Goal: Task Accomplishment & Management: Complete application form

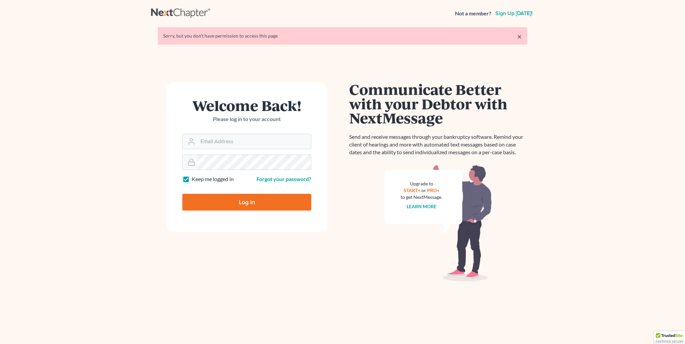
type input "kristi@littlelawofficeky.com"
click at [246, 202] on input "Log In" at bounding box center [246, 202] width 129 height 17
type input "Thinking..."
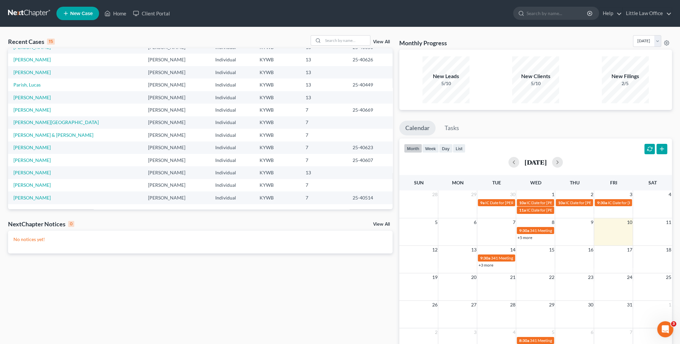
scroll to position [34, 0]
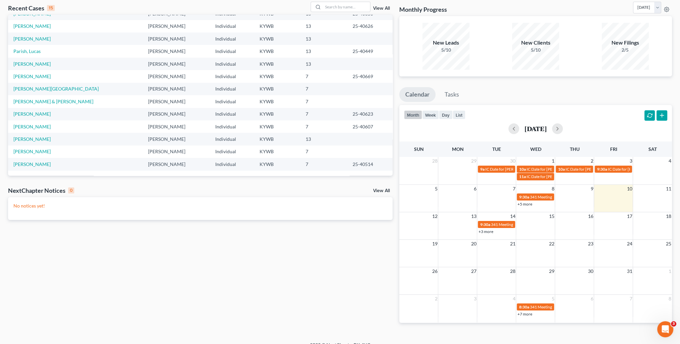
click at [35, 168] on td "[PERSON_NAME]" at bounding box center [75, 164] width 135 height 12
click at [34, 166] on link "[PERSON_NAME]" at bounding box center [31, 164] width 37 height 6
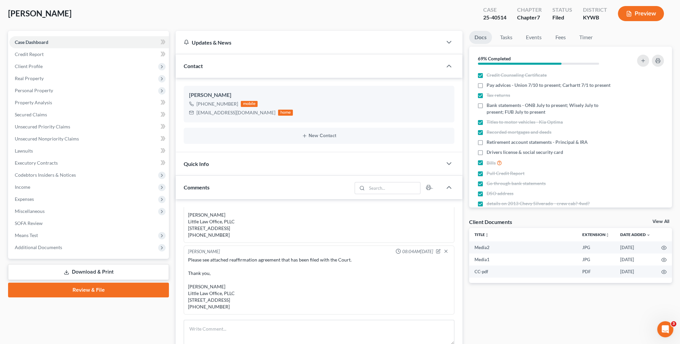
scroll to position [360, 0]
click at [213, 69] on div "Contact" at bounding box center [309, 65] width 266 height 23
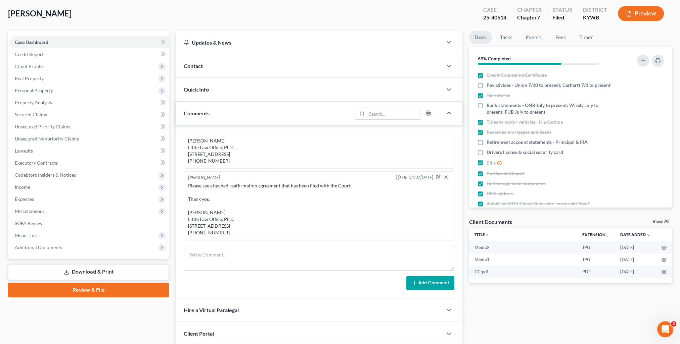
click at [223, 110] on div "Comments" at bounding box center [264, 113] width 176 height 23
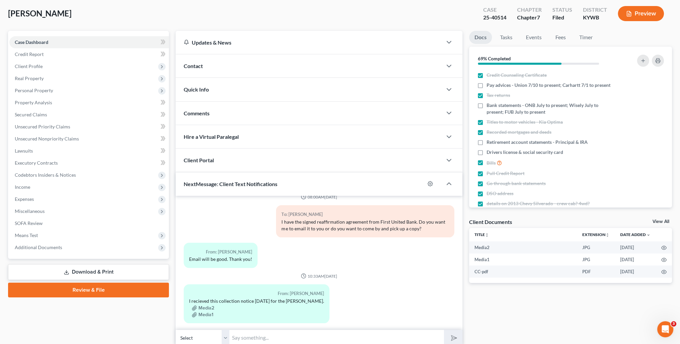
scroll to position [60, 0]
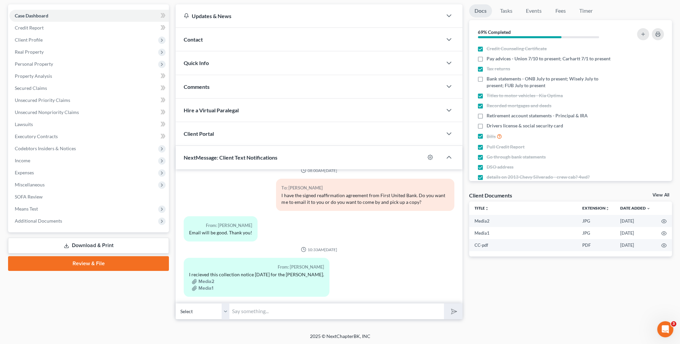
click at [286, 309] on input "text" at bounding box center [336, 311] width 214 height 16
type input "Thank you. I'll send them a notice to stop collection activity!"
click at [444, 304] on button "submit" at bounding box center [453, 312] width 18 height 16
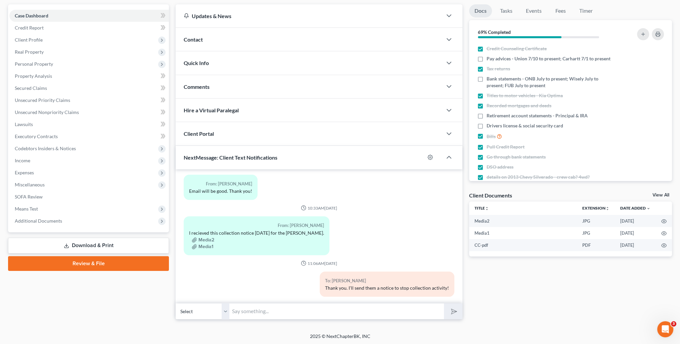
scroll to position [0, 0]
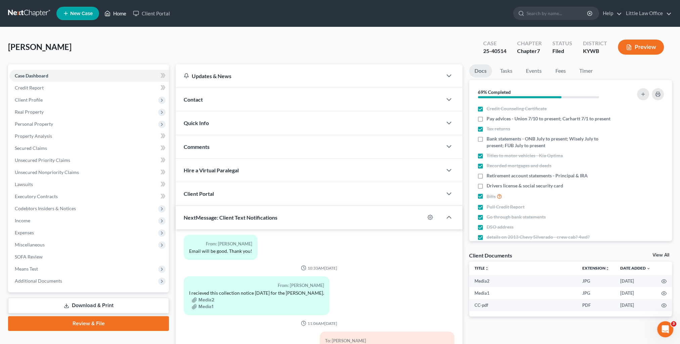
click at [118, 15] on link "Home" at bounding box center [115, 13] width 29 height 12
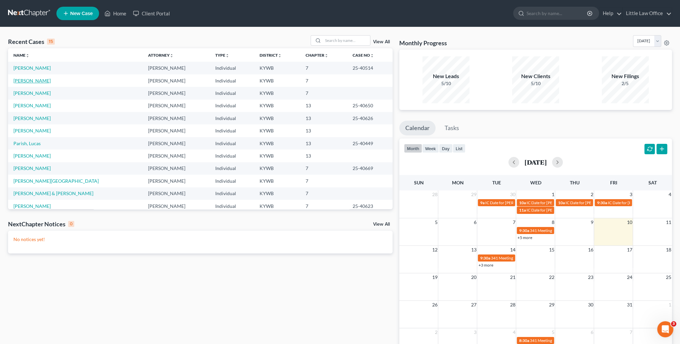
click at [36, 82] on link "[PERSON_NAME]" at bounding box center [31, 81] width 37 height 6
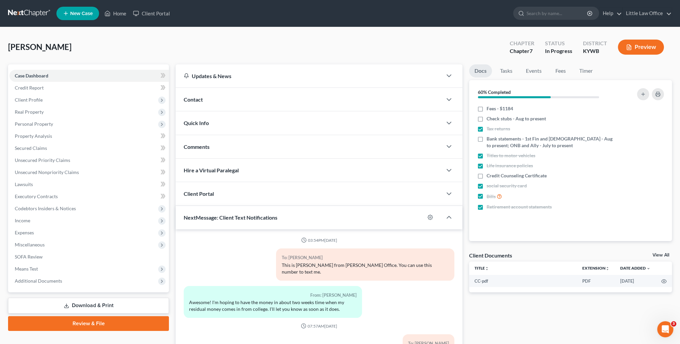
scroll to position [3, 0]
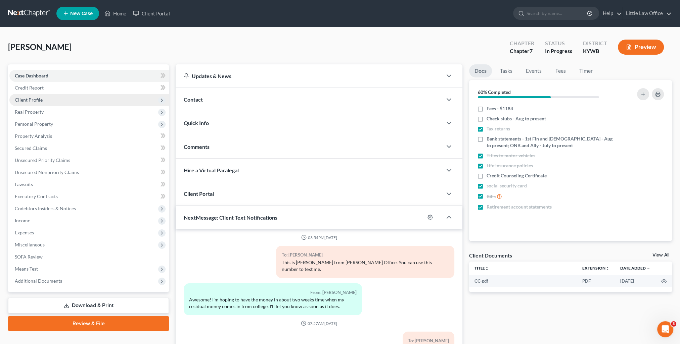
click at [38, 95] on span "Client Profile" at bounding box center [88, 100] width 159 height 12
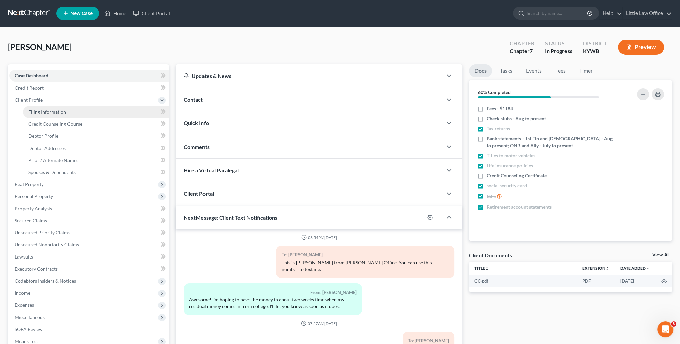
click at [54, 112] on span "Filing Information" at bounding box center [47, 112] width 38 height 6
select select "1"
select select "0"
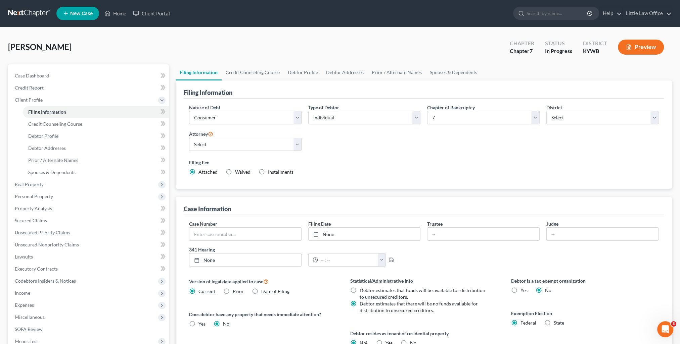
scroll to position [97, 0]
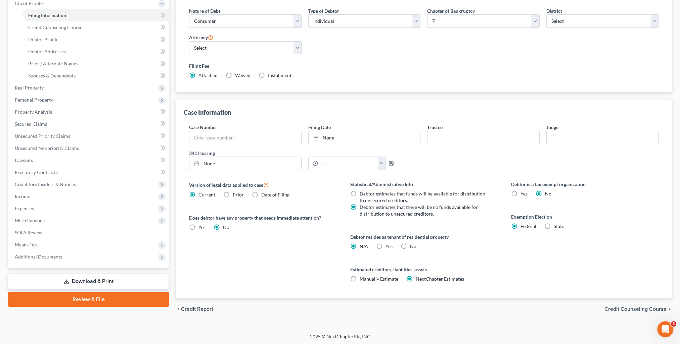
click at [385, 247] on label "Yes Yes" at bounding box center [388, 246] width 7 height 7
click at [388, 247] on input "Yes Yes" at bounding box center [390, 245] width 4 height 4
radio input "true"
radio input "false"
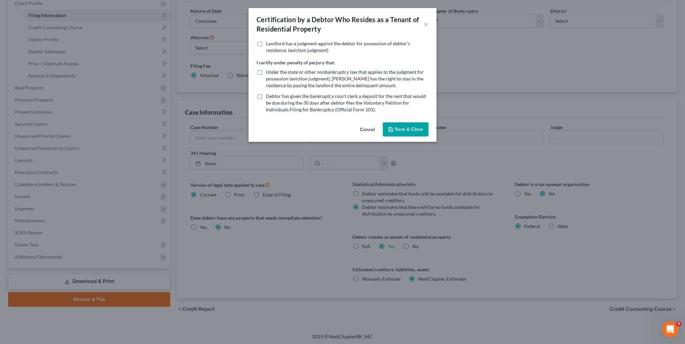
click at [401, 129] on button "Save & Close" at bounding box center [406, 129] width 46 height 14
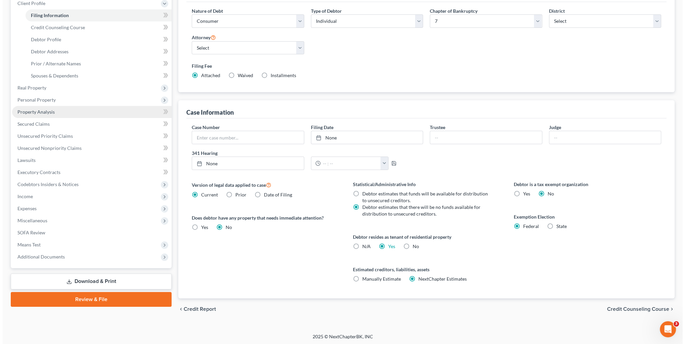
scroll to position [0, 0]
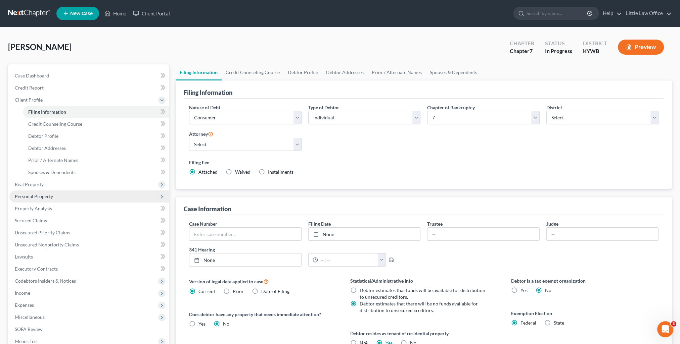
click at [64, 194] on span "Personal Property" at bounding box center [88, 197] width 159 height 12
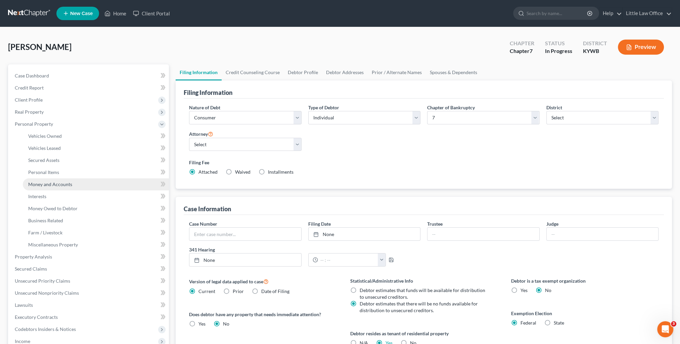
click at [59, 185] on span "Money and Accounts" at bounding box center [50, 185] width 44 height 6
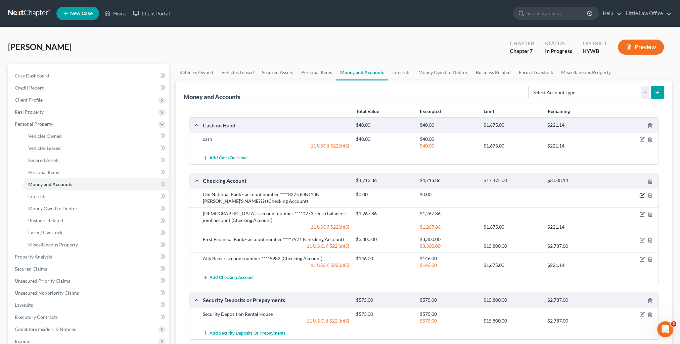
click at [639, 194] on div at bounding box center [632, 194] width 51 height 7
click at [641, 195] on icon "button" at bounding box center [642, 194] width 3 height 3
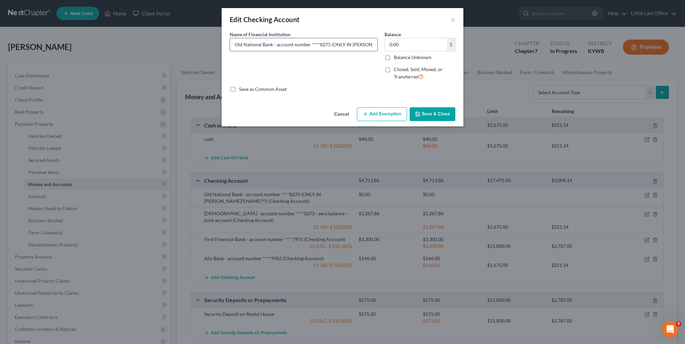
scroll to position [0, 21]
drag, startPoint x: 332, startPoint y: 45, endPoint x: 376, endPoint y: 50, distance: 44.6
click at [376, 50] on input "Old National Bank - account number ****8275 (ONLY IN [PERSON_NAME]'S NAME???)" at bounding box center [303, 44] width 147 height 13
type input "Old National Bank - account number ****8275"
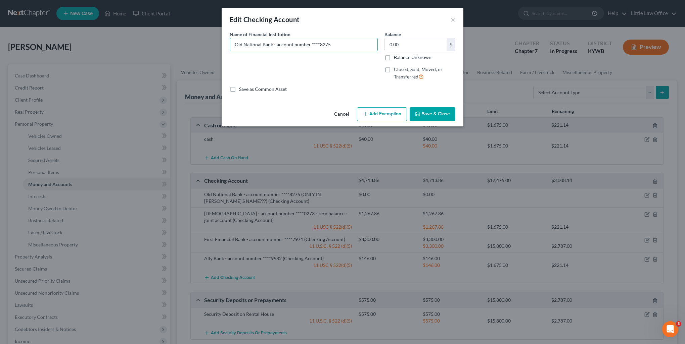
click at [362, 72] on div "Name of Financial Institution * Old National Bank - account number ****8275" at bounding box center [303, 58] width 155 height 55
click at [417, 44] on input "0.00" at bounding box center [416, 44] width 62 height 13
type input "19.47"
click at [400, 115] on button "Add Exemption" at bounding box center [382, 114] width 50 height 14
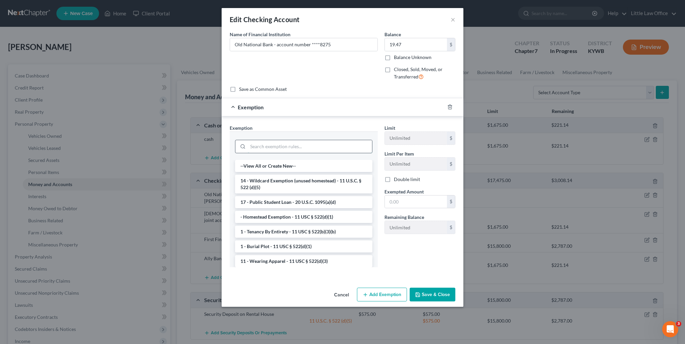
click at [271, 144] on input "search" at bounding box center [310, 146] width 124 height 13
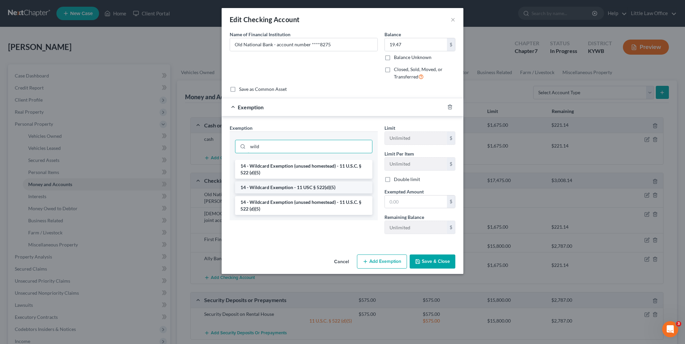
type input "wild"
click at [271, 186] on li "14 - Wildcard Exemption - 11 USC § 522(d)(5)" at bounding box center [303, 188] width 137 height 12
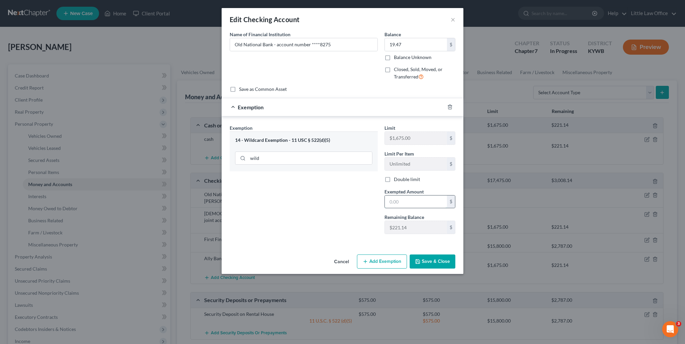
click at [407, 198] on input "text" at bounding box center [416, 202] width 62 height 13
type input "19.47"
click at [433, 261] on button "Save & Close" at bounding box center [432, 262] width 46 height 14
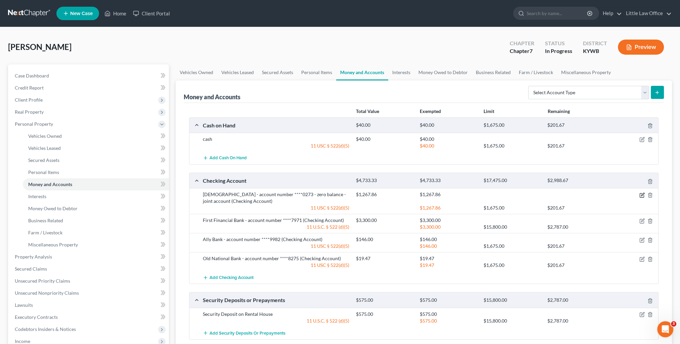
click at [639, 195] on icon "button" at bounding box center [641, 195] width 4 height 4
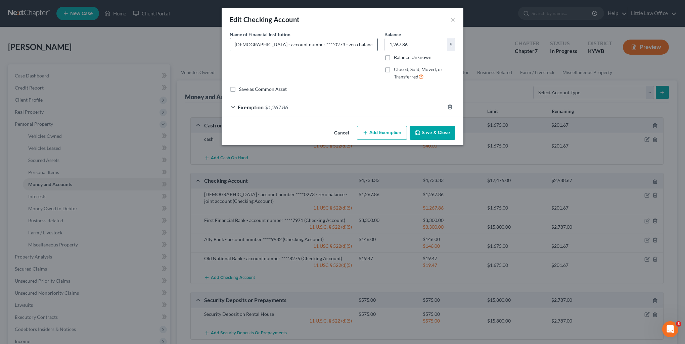
scroll to position [0, 15]
drag, startPoint x: 332, startPoint y: 45, endPoint x: 377, endPoint y: 46, distance: 45.7
click at [377, 46] on div "[DEMOGRAPHIC_DATA] - account number ****0273 - zero balance - joint account" at bounding box center [304, 44] width 148 height 13
type input "[DEMOGRAPHIC_DATA] - account number ****0273"
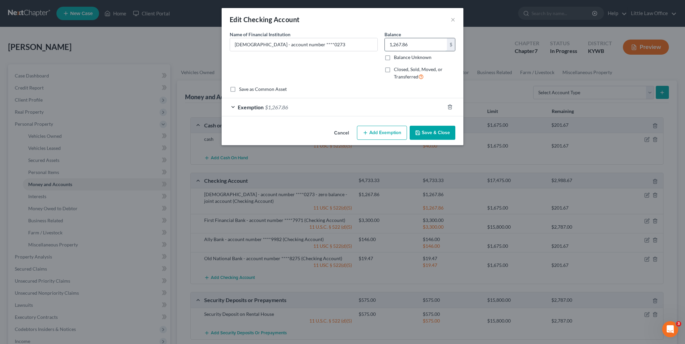
click at [418, 45] on input "1,267.86" at bounding box center [416, 44] width 62 height 13
type input "1,217.86"
click at [362, 108] on div "Exemption $1,267.86" at bounding box center [332, 107] width 223 height 18
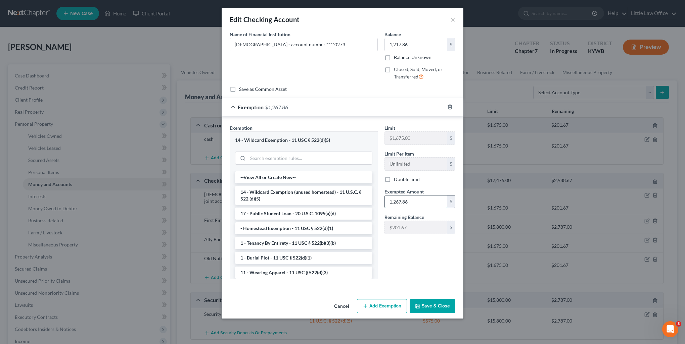
click at [415, 202] on input "1,267.86" at bounding box center [416, 202] width 62 height 13
type input "1,217.86"
click at [437, 310] on button "Save & Close" at bounding box center [432, 306] width 46 height 14
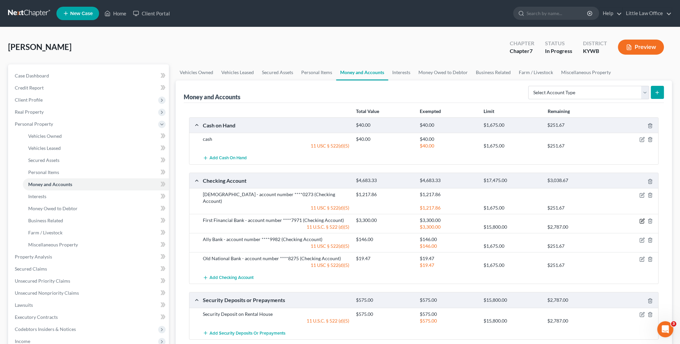
click at [642, 218] on icon "button" at bounding box center [641, 220] width 5 height 5
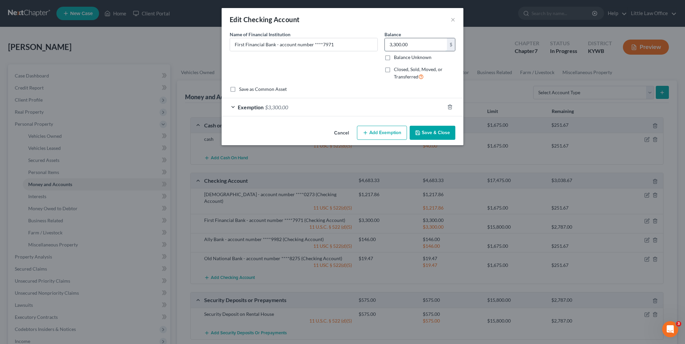
click at [423, 39] on input "3,300.00" at bounding box center [416, 44] width 62 height 13
type input "788"
click at [352, 104] on div "Exemption $3,300.00" at bounding box center [332, 107] width 223 height 18
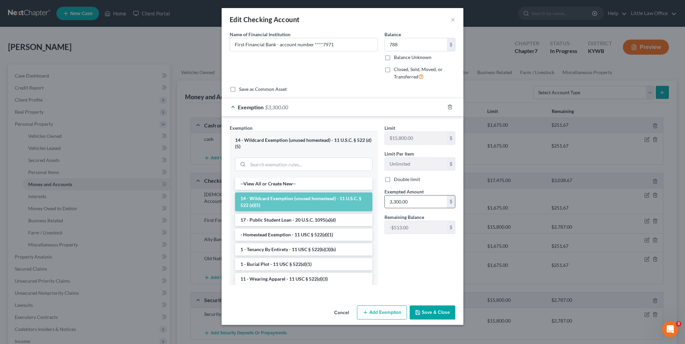
click at [420, 201] on input "3,300.00" at bounding box center [416, 202] width 62 height 13
type input "788"
click at [445, 309] on button "Save & Close" at bounding box center [432, 313] width 46 height 14
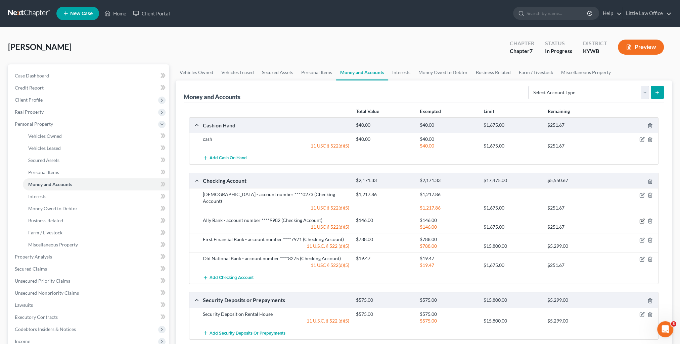
click at [642, 218] on icon "button" at bounding box center [641, 220] width 5 height 5
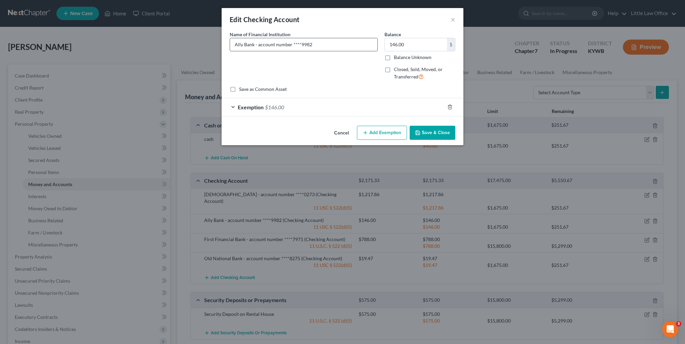
click at [324, 41] on input "Ally Bank - account number ****9982" at bounding box center [303, 44] width 147 height 13
type input "Ally Bank - account number ****9982 - zero balance"
click at [451, 106] on icon "button" at bounding box center [449, 106] width 5 height 5
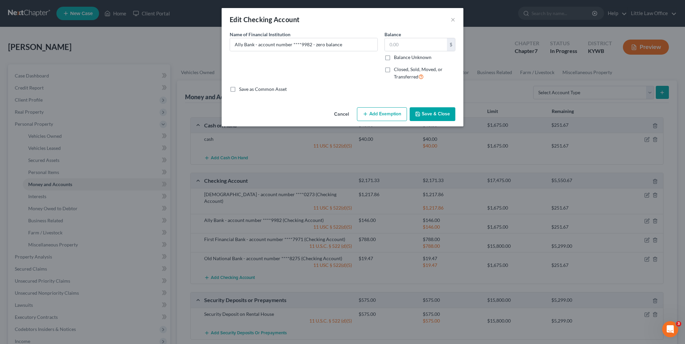
click at [436, 115] on button "Save & Close" at bounding box center [432, 114] width 46 height 14
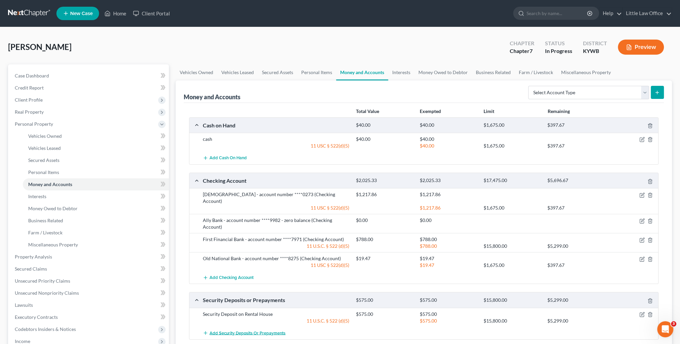
click at [236, 331] on span "Add Security Deposits or Prepayments" at bounding box center [247, 333] width 76 height 5
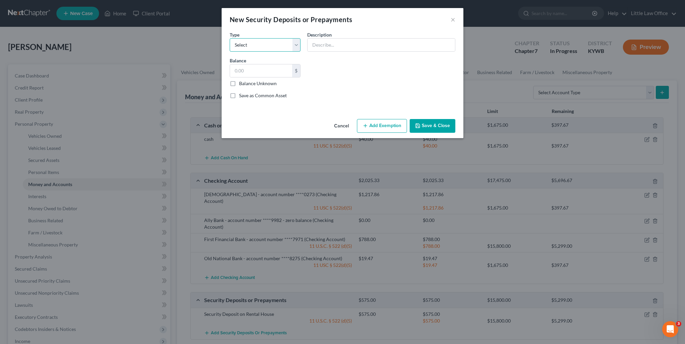
click at [293, 51] on select "Select Electric Gas Heating Oil Security Deposit On Rental Unit Prepaid Rent Te…" at bounding box center [265, 44] width 71 height 13
select select "0"
click at [230, 38] on select "Select Electric Gas Heating Oil Security Deposit On Rental Unit Prepaid Rent Te…" at bounding box center [265, 44] width 71 height 13
click at [329, 48] on input "text" at bounding box center [380, 45] width 147 height 13
type input "Security Deposit on Rental House"
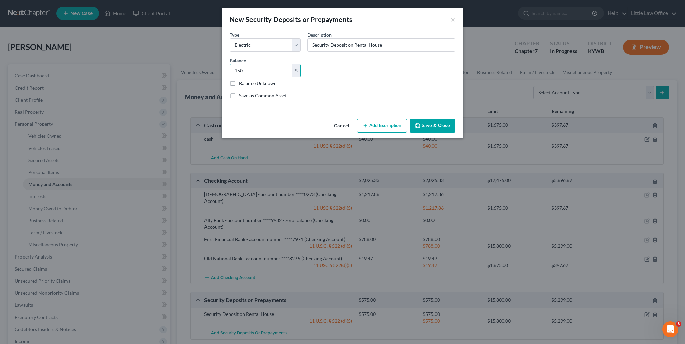
type input "150"
click at [389, 128] on button "Add Exemption" at bounding box center [382, 126] width 50 height 14
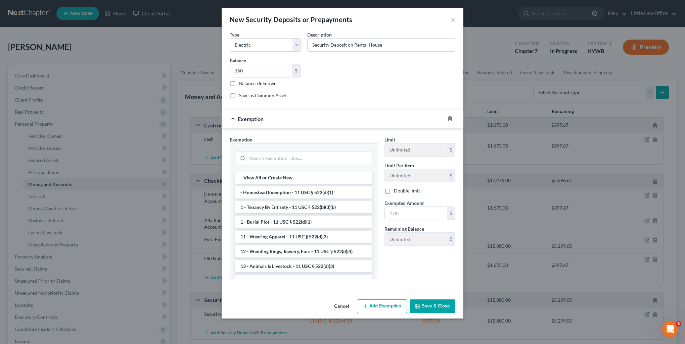
click at [269, 165] on div at bounding box center [303, 157] width 137 height 17
click at [273, 159] on input "search" at bounding box center [310, 158] width 124 height 13
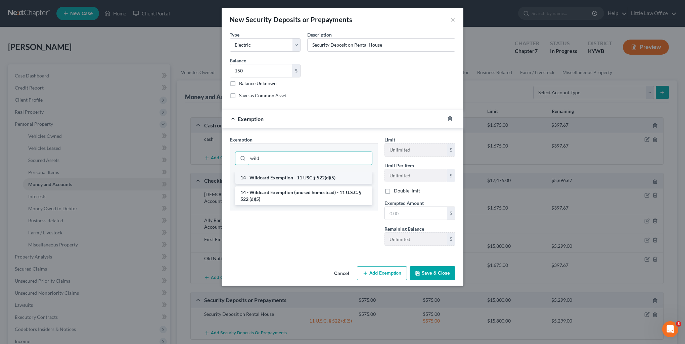
type input "wild"
click at [280, 180] on li "14 - Wildcard Exemption - 11 USC § 522(d)(5)" at bounding box center [303, 178] width 137 height 12
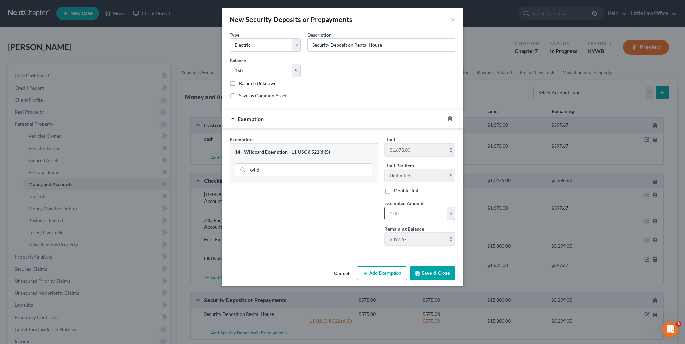
click at [415, 211] on input "text" at bounding box center [416, 213] width 62 height 13
type input "150"
click at [442, 271] on button "Save & Close" at bounding box center [432, 273] width 46 height 14
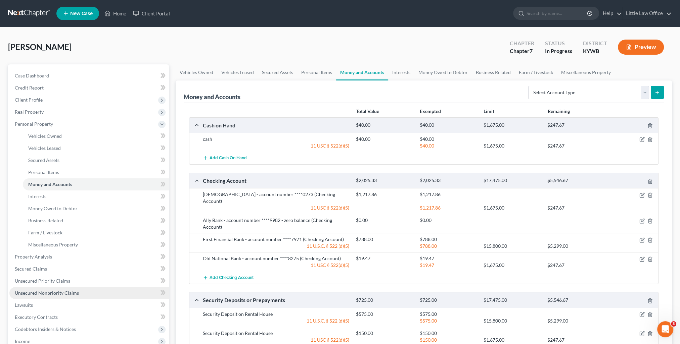
click at [55, 296] on link "Unsecured Nonpriority Claims" at bounding box center [88, 293] width 159 height 12
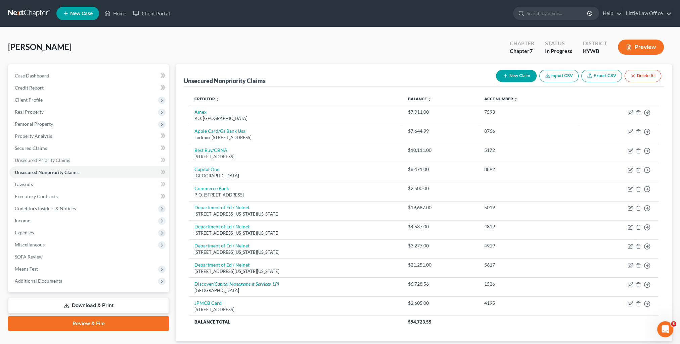
click at [515, 78] on button "New Claim" at bounding box center [516, 76] width 41 height 12
select select "0"
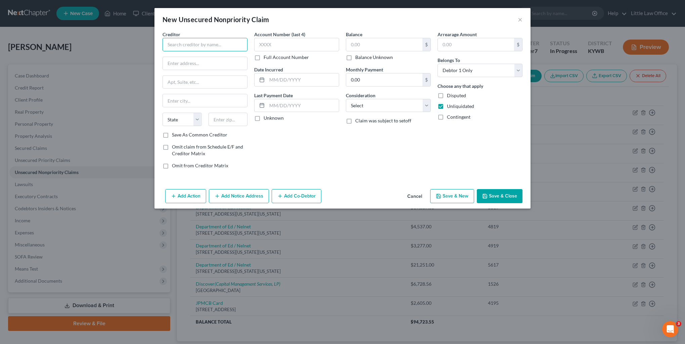
click at [181, 46] on input "text" at bounding box center [204, 44] width 85 height 13
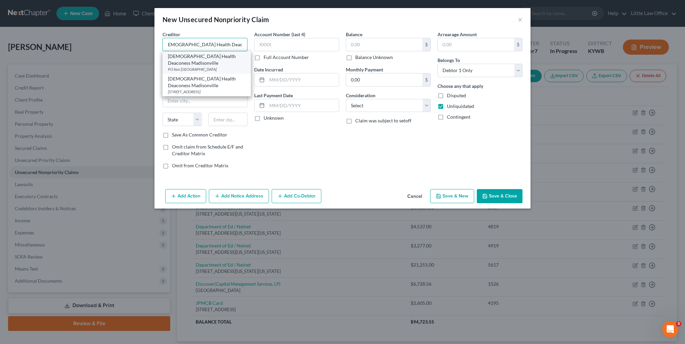
type input "[DEMOGRAPHIC_DATA] Health Deaconess Madisonville"
click at [189, 63] on div "[DEMOGRAPHIC_DATA] Health Deaconess Madisonville" at bounding box center [207, 59] width 78 height 13
type input "PO box 632123"
type input "[GEOGRAPHIC_DATA]"
select select "36"
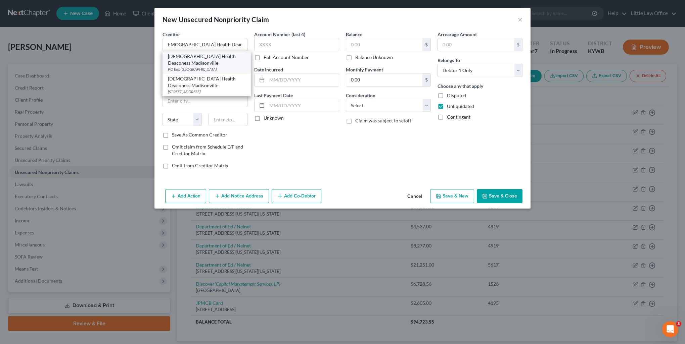
type input "45263"
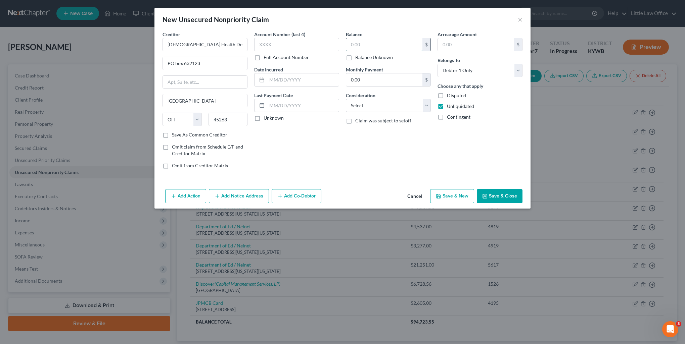
click at [387, 44] on input "text" at bounding box center [384, 44] width 76 height 13
type input "2,500"
click at [384, 106] on select "Select Cable / Satellite Services Collection Agency Credit Card Debt Debt Couns…" at bounding box center [388, 105] width 85 height 13
select select "9"
click at [346, 99] on select "Select Cable / Satellite Services Collection Agency Credit Card Debt Debt Couns…" at bounding box center [388, 105] width 85 height 13
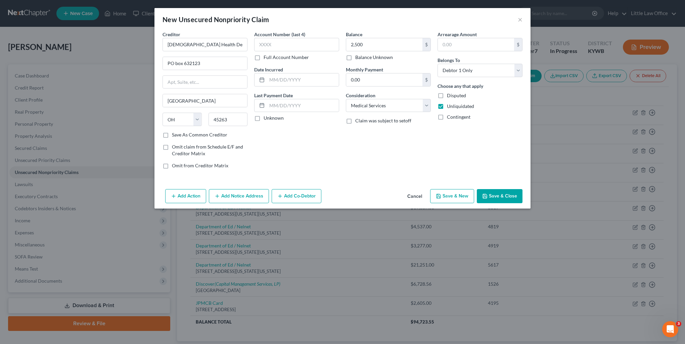
click at [266, 194] on button "Add Notice Address" at bounding box center [239, 196] width 60 height 14
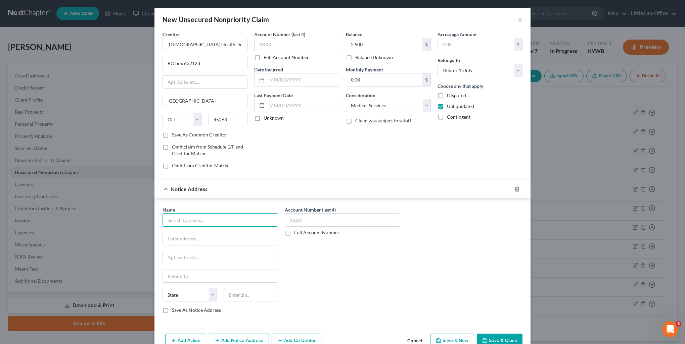
click at [232, 226] on input "text" at bounding box center [219, 219] width 115 height 13
click at [224, 213] on input "text" at bounding box center [219, 219] width 115 height 13
type input "Credit Bureau Systems"
click at [213, 232] on div "Credit Bureau Systems" at bounding box center [203, 232] width 70 height 7
type input "PO Box 9200"
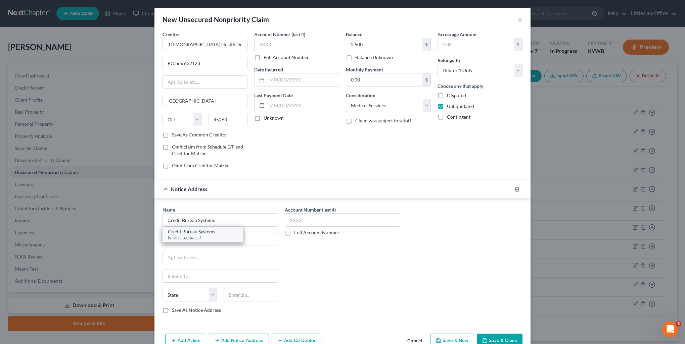
type input "Paducah"
select select "18"
type input "42002"
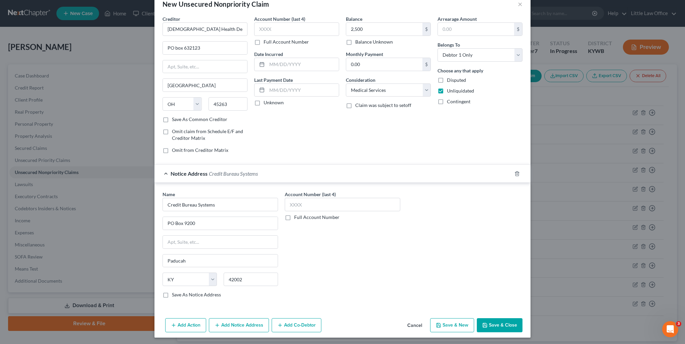
click at [493, 320] on button "Save & Close" at bounding box center [500, 325] width 46 height 14
type input "2,500.00"
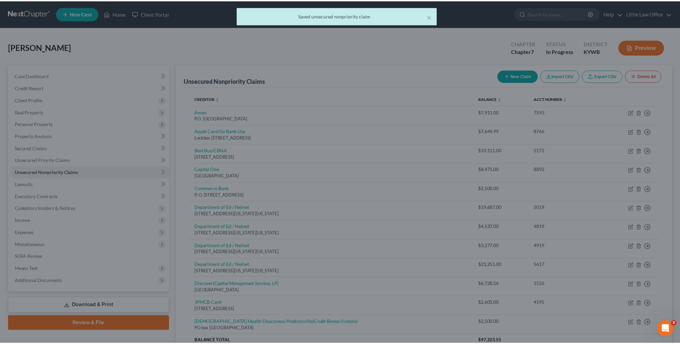
scroll to position [0, 0]
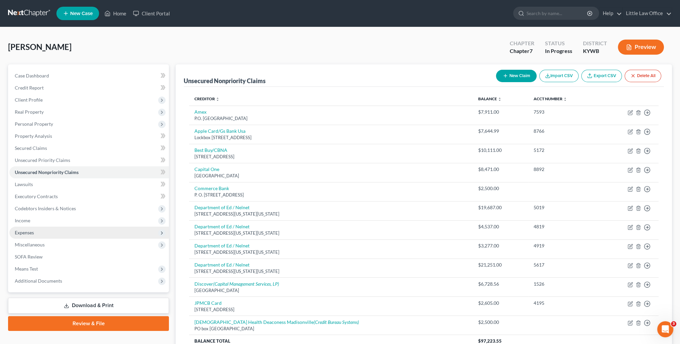
click at [38, 238] on span "Expenses" at bounding box center [88, 233] width 159 height 12
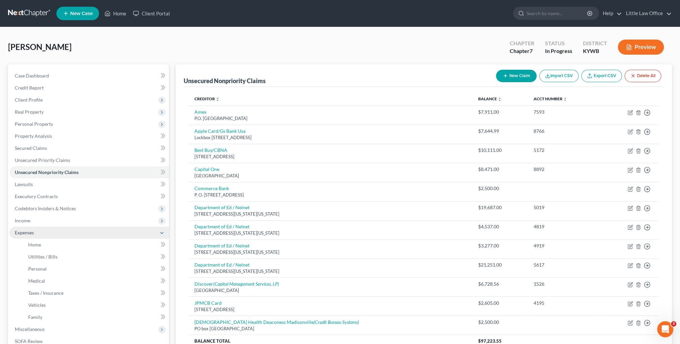
click at [35, 231] on span "Expenses" at bounding box center [88, 233] width 159 height 12
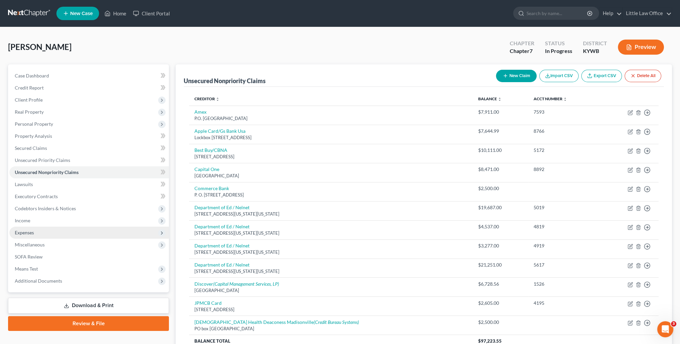
click at [39, 231] on span "Expenses" at bounding box center [88, 233] width 159 height 12
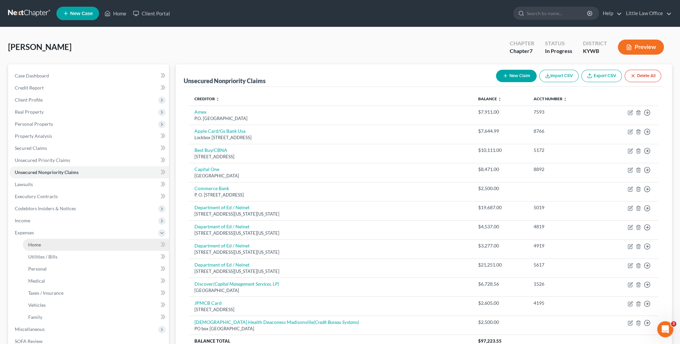
click at [47, 241] on link "Home" at bounding box center [96, 245] width 146 height 12
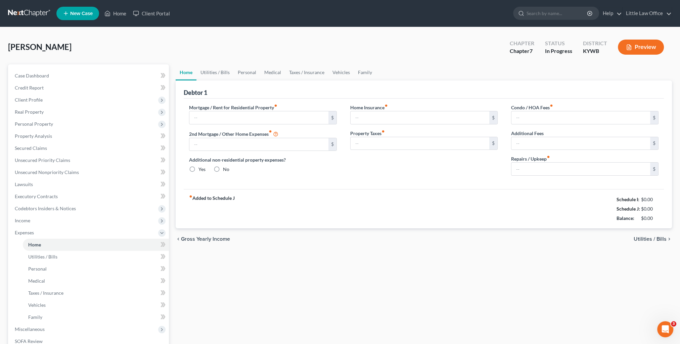
type input "615.00"
type input "0.00"
radio input "true"
type input "0.00"
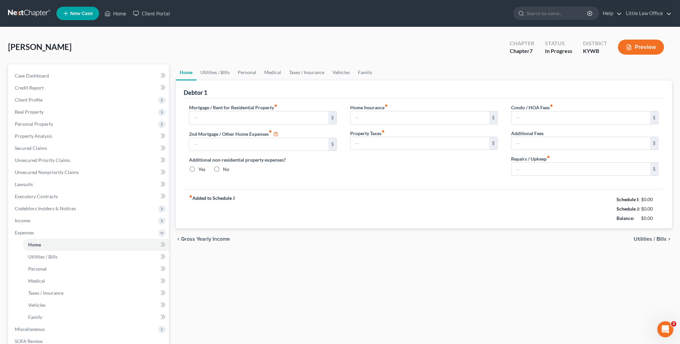
type input "0.00"
click at [226, 116] on input "615.00" at bounding box center [258, 117] width 139 height 13
type input "610"
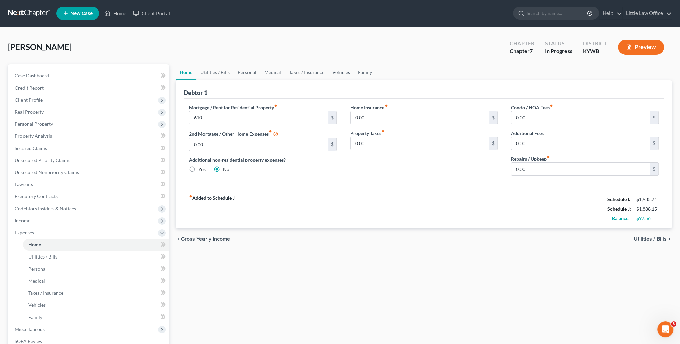
click at [329, 67] on link "Vehicles" at bounding box center [341, 72] width 26 height 16
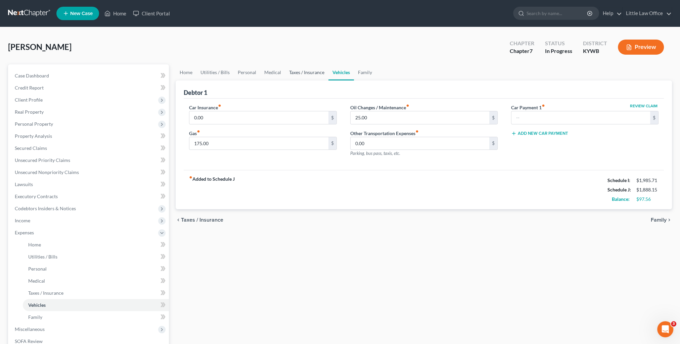
click at [319, 73] on link "Taxes / Insurance" at bounding box center [306, 72] width 43 height 16
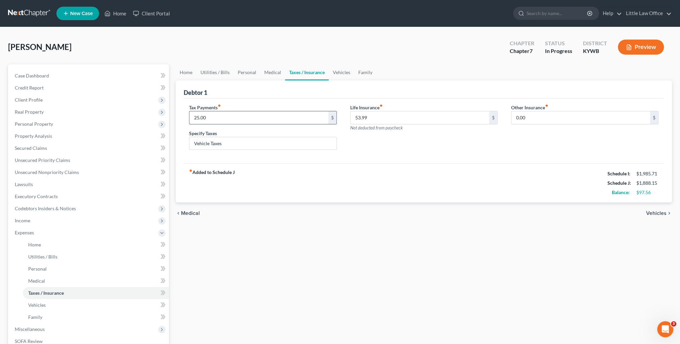
click at [216, 119] on input "25.00" at bounding box center [258, 117] width 139 height 13
type input "50"
click at [342, 70] on link "Vehicles" at bounding box center [342, 72] width 26 height 16
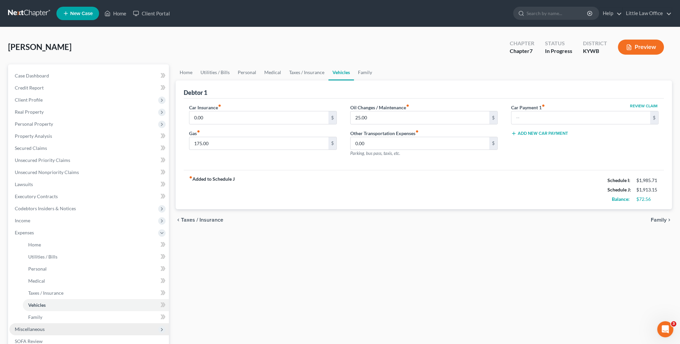
click at [63, 328] on span "Miscellaneous" at bounding box center [88, 330] width 159 height 12
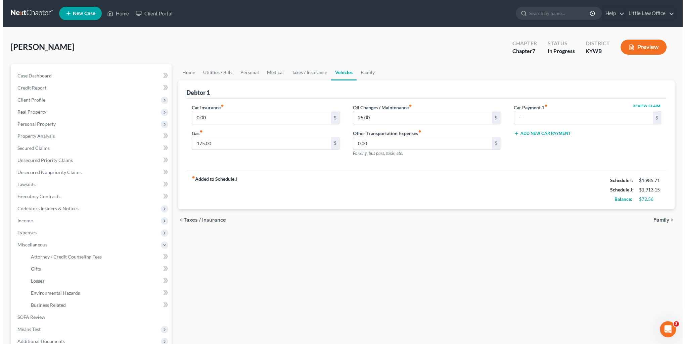
scroll to position [67, 0]
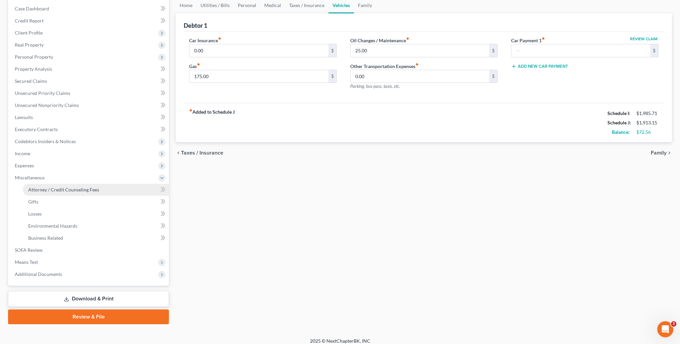
click at [68, 189] on span "Attorney / Credit Counseling Fees" at bounding box center [63, 190] width 71 height 6
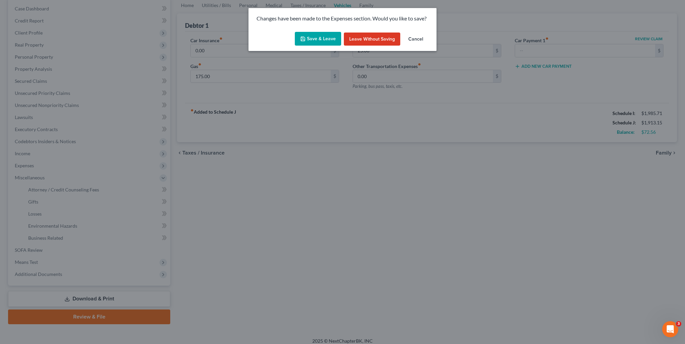
click at [322, 34] on button "Save & Leave" at bounding box center [318, 39] width 46 height 14
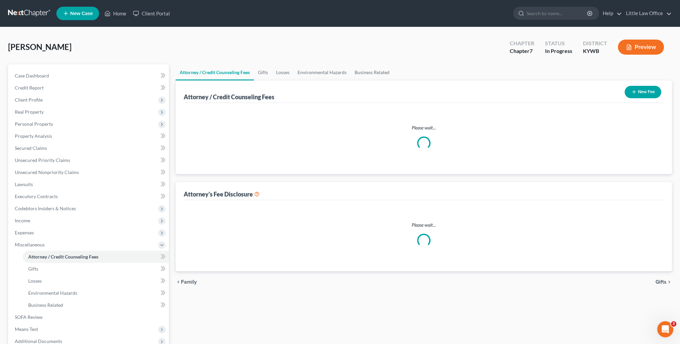
select select "0"
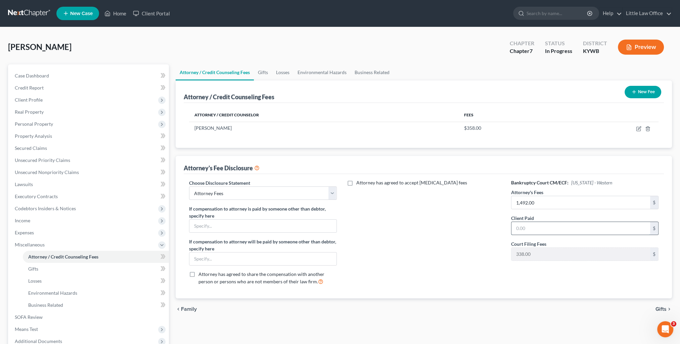
click at [553, 227] on input "text" at bounding box center [580, 228] width 139 height 13
click at [637, 129] on icon "button" at bounding box center [638, 128] width 3 height 3
select select "18"
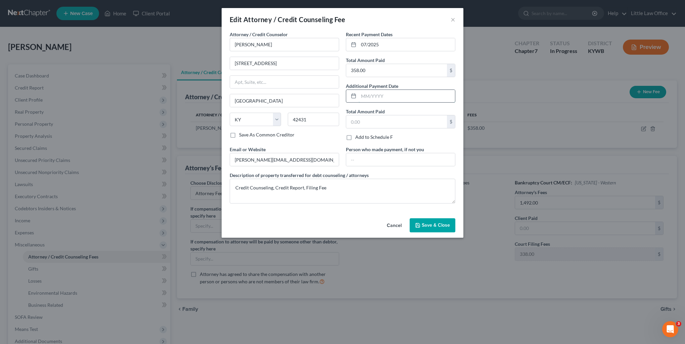
click at [378, 90] on input "text" at bounding box center [406, 96] width 96 height 13
type input "09/2025"
click at [386, 121] on input "text" at bounding box center [396, 121] width 101 height 13
type input "1,184"
click at [434, 229] on button "Save & Close" at bounding box center [432, 225] width 46 height 14
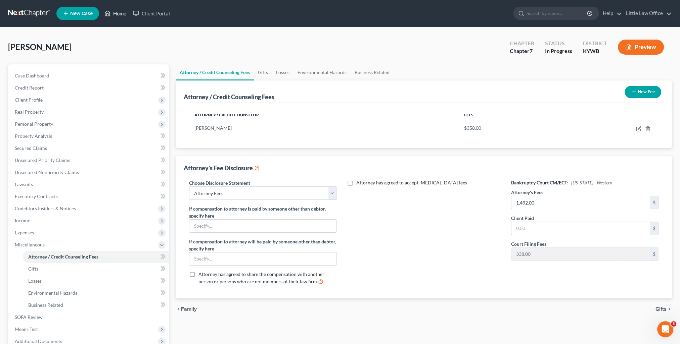
click at [119, 16] on link "Home" at bounding box center [115, 13] width 29 height 12
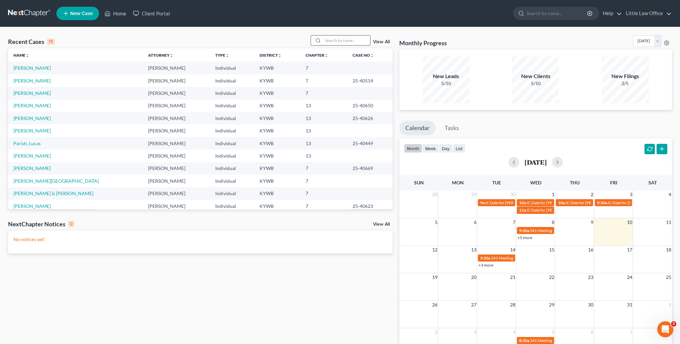
click at [356, 38] on input "search" at bounding box center [346, 41] width 47 height 10
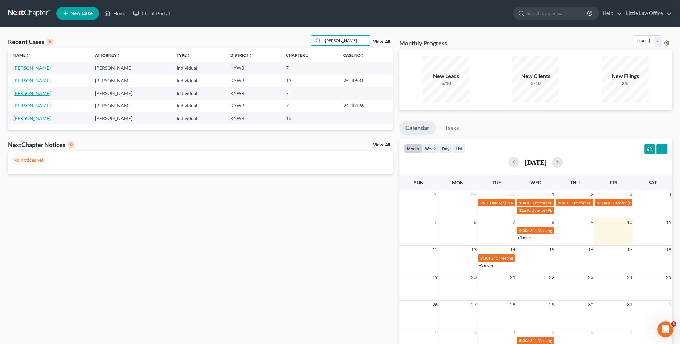
type input "[PERSON_NAME]"
click at [43, 95] on link "[PERSON_NAME]" at bounding box center [31, 93] width 37 height 6
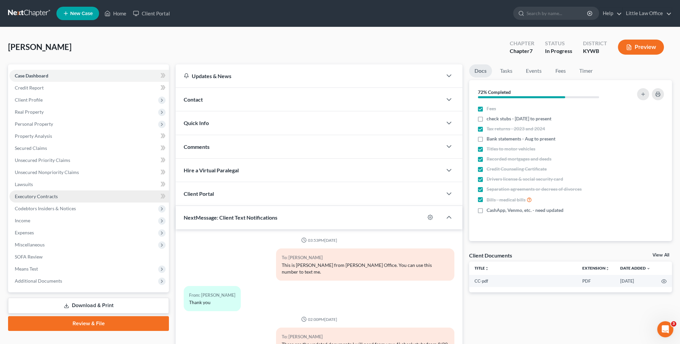
scroll to position [778, 0]
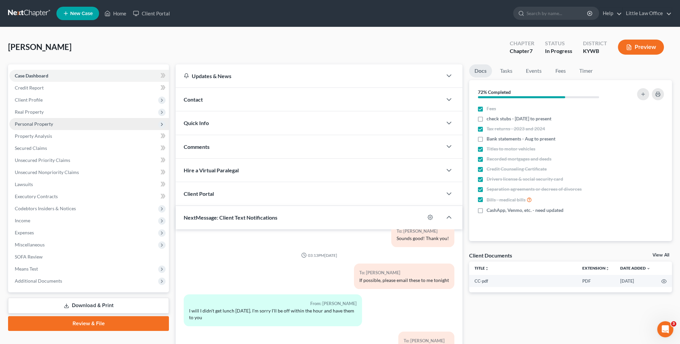
click at [36, 127] on span "Personal Property" at bounding box center [88, 124] width 159 height 12
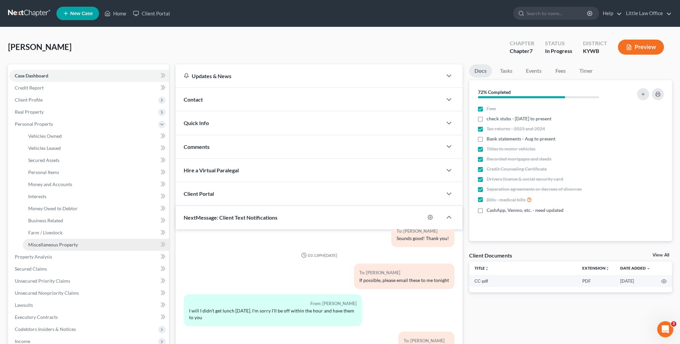
click at [53, 244] on span "Miscellaneous Property" at bounding box center [53, 245] width 50 height 6
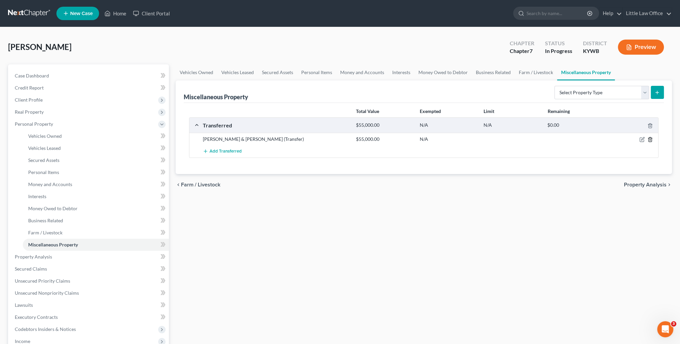
click at [651, 139] on icon "button" at bounding box center [649, 139] width 5 height 5
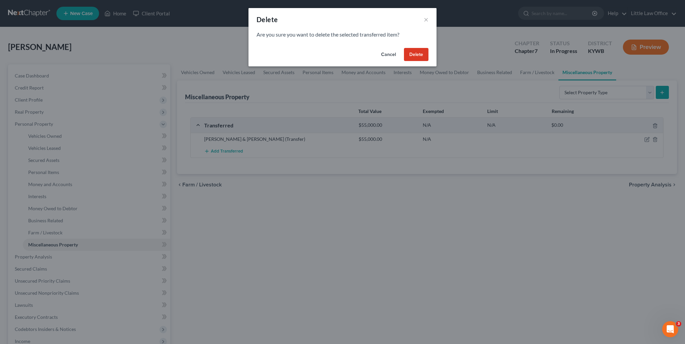
click at [416, 58] on button "Delete" at bounding box center [416, 54] width 24 height 13
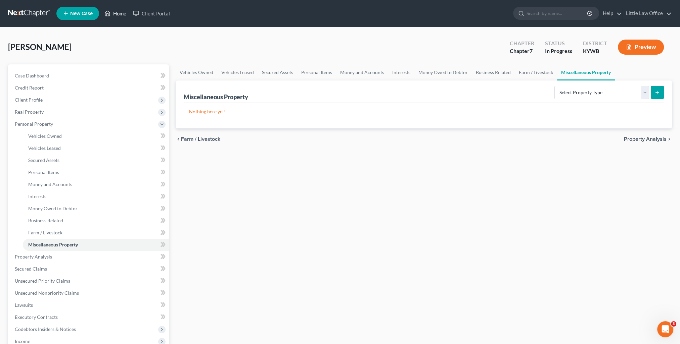
click at [118, 17] on link "Home" at bounding box center [115, 13] width 29 height 12
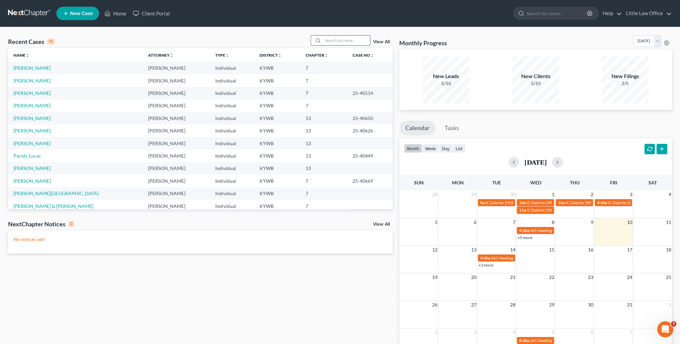
click at [350, 41] on input "search" at bounding box center [346, 41] width 47 height 10
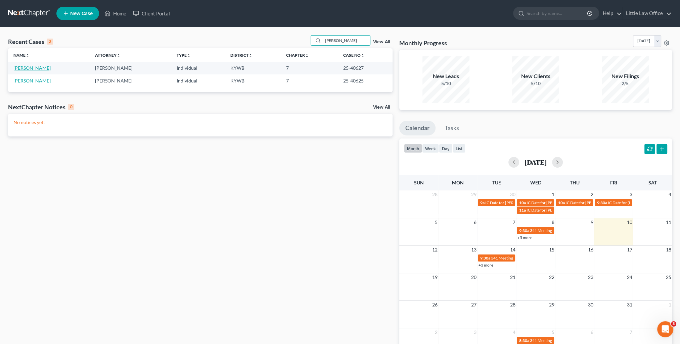
type input "[PERSON_NAME]"
click at [25, 70] on link "[PERSON_NAME]" at bounding box center [31, 68] width 37 height 6
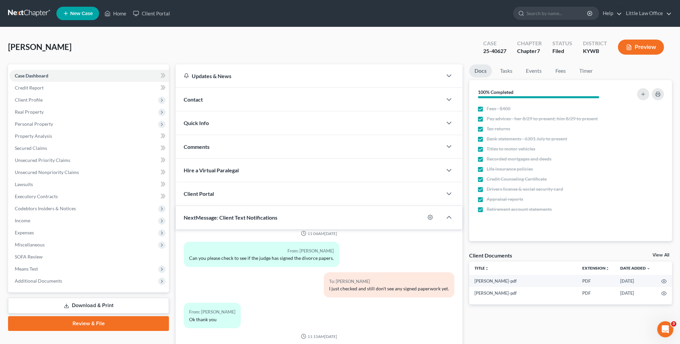
scroll to position [60, 0]
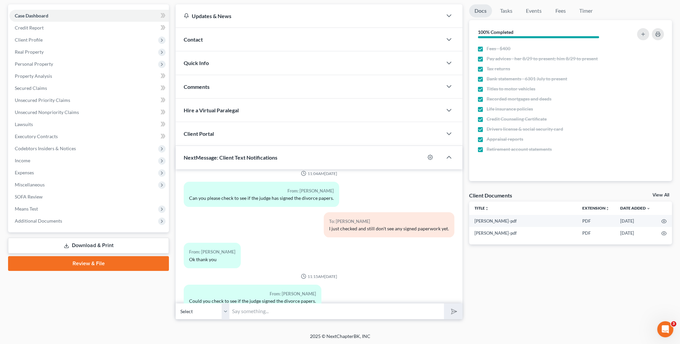
click at [279, 312] on input "text" at bounding box center [336, 311] width 214 height 16
type input "N"
type input "I still don't see any signed papers. I'm thinking maybe the Judge has been out …"
click at [444, 304] on button "submit" at bounding box center [453, 312] width 18 height 16
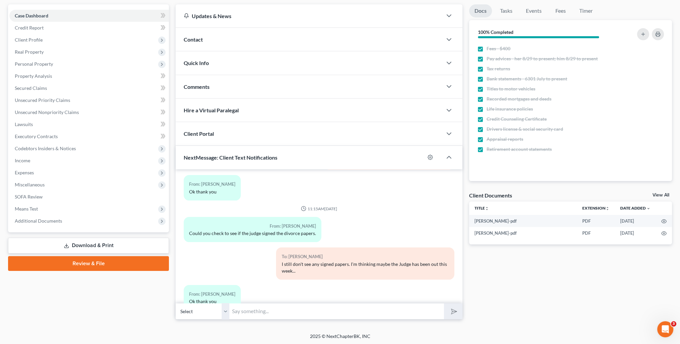
scroll to position [0, 0]
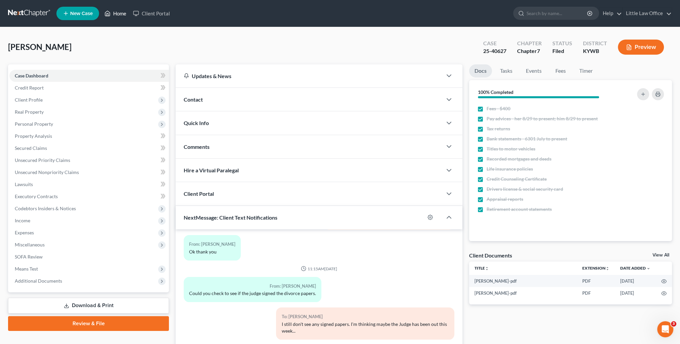
click at [120, 15] on link "Home" at bounding box center [115, 13] width 29 height 12
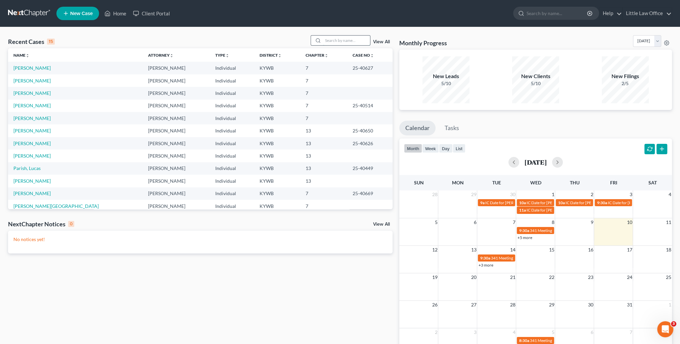
click at [342, 42] on input "search" at bounding box center [346, 41] width 47 height 10
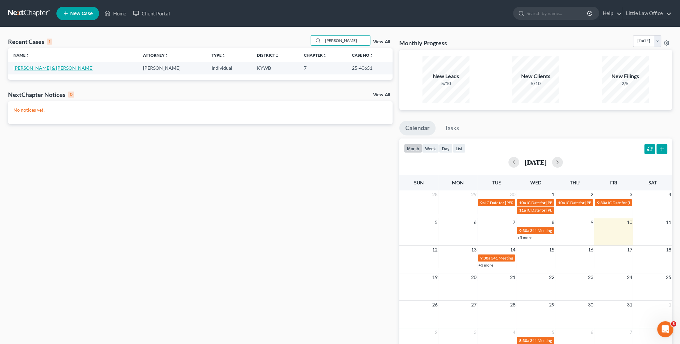
type input "[PERSON_NAME]"
click at [27, 69] on link "[PERSON_NAME] & [PERSON_NAME]" at bounding box center [53, 68] width 80 height 6
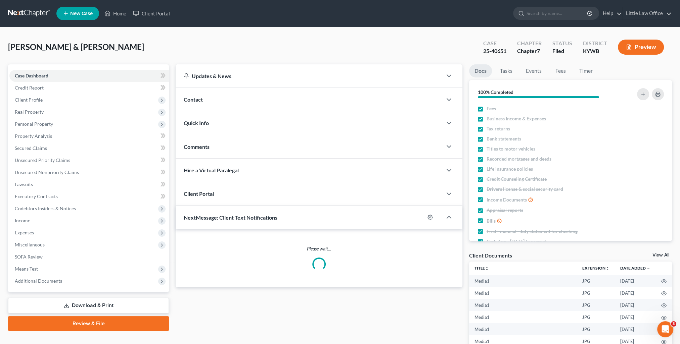
click at [213, 101] on div "Contact" at bounding box center [309, 99] width 266 height 23
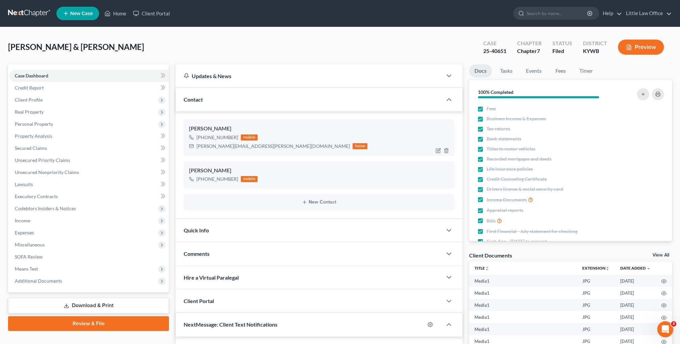
scroll to position [7069, 0]
drag, startPoint x: 196, startPoint y: 145, endPoint x: 249, endPoint y: 152, distance: 53.7
click at [249, 152] on div "[PERSON_NAME] [PHONE_NUMBER] mobile [PERSON_NAME][EMAIL_ADDRESS][PERSON_NAME][D…" at bounding box center [319, 137] width 270 height 36
copy div "[PERSON_NAME][EMAIL_ADDRESS][PERSON_NAME][DOMAIN_NAME]"
click at [250, 256] on div "Comments" at bounding box center [309, 253] width 266 height 23
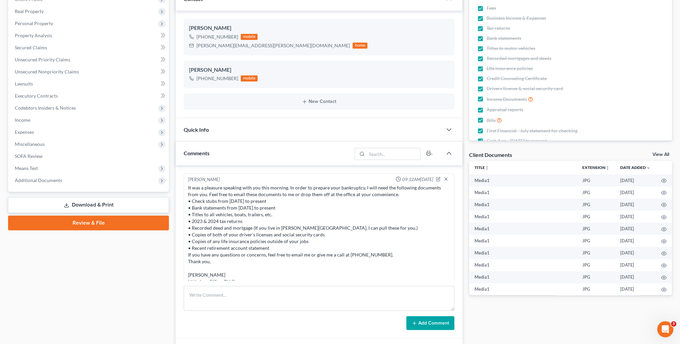
scroll to position [168, 0]
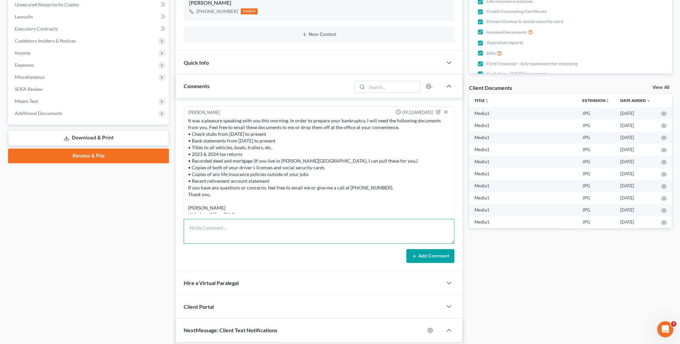
click at [295, 227] on textarea at bounding box center [319, 231] width 270 height 25
paste textarea "Please see attached correspondence we received from Newrez [DATE]. Thank you, […"
type textarea "Please see attached correspondence we received from Newrez [DATE]. Thank you, […"
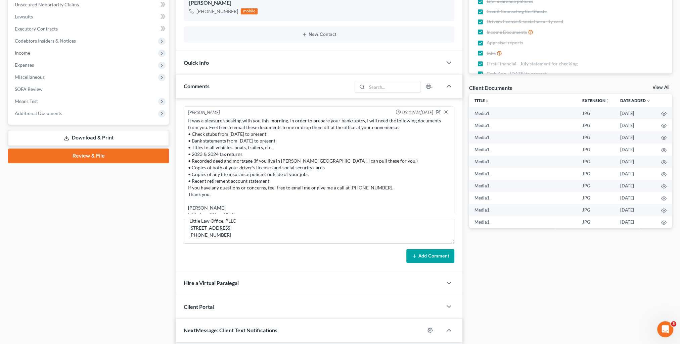
click at [441, 257] on button "Add Comment" at bounding box center [430, 256] width 48 height 14
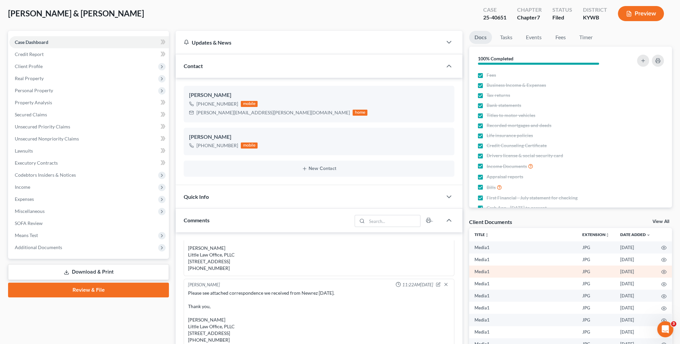
scroll to position [0, 0]
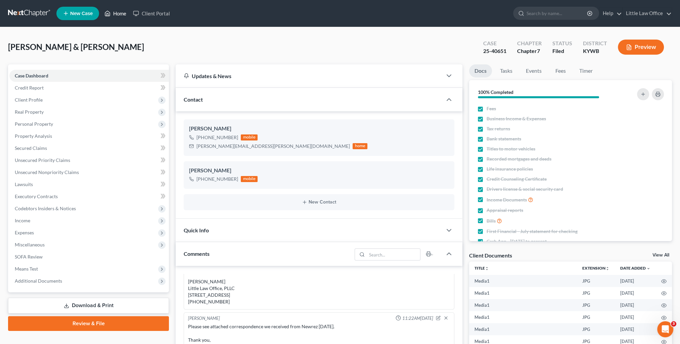
click at [124, 13] on link "Home" at bounding box center [115, 13] width 29 height 12
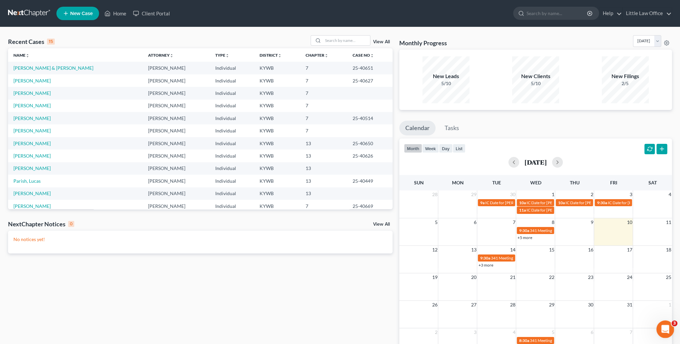
click at [662, 328] on icon "Open Intercom Messenger" at bounding box center [663, 328] width 11 height 11
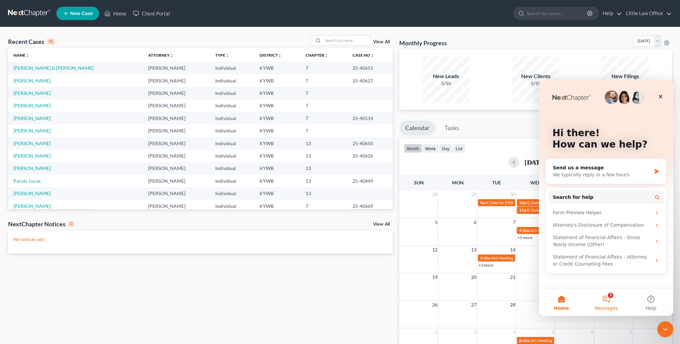
click at [612, 296] on button "3 Messages" at bounding box center [605, 302] width 45 height 27
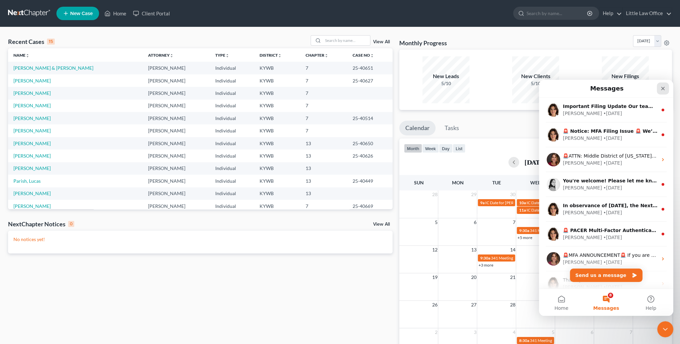
click at [661, 90] on icon "Close" at bounding box center [663, 89] width 4 height 4
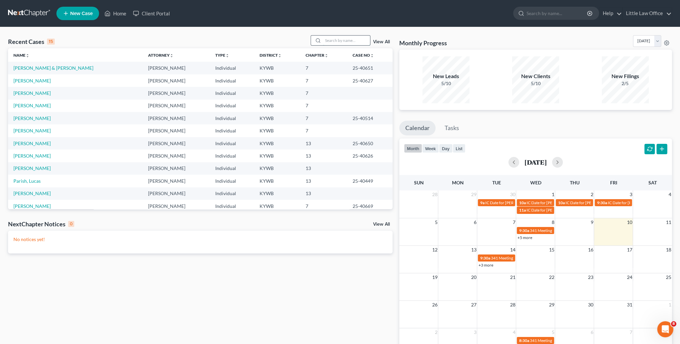
click at [333, 37] on input "search" at bounding box center [346, 41] width 47 height 10
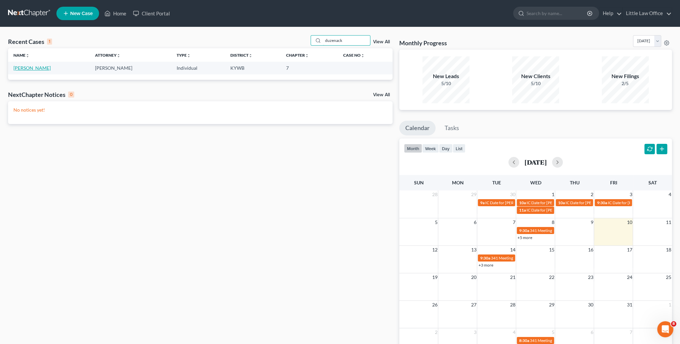
type input "duzenack"
click at [27, 70] on link "[PERSON_NAME]" at bounding box center [31, 68] width 37 height 6
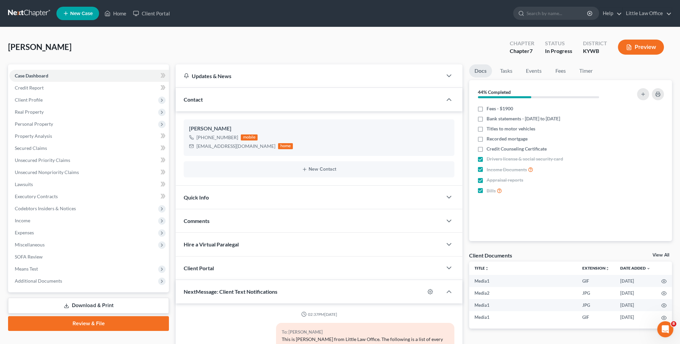
scroll to position [1319, 0]
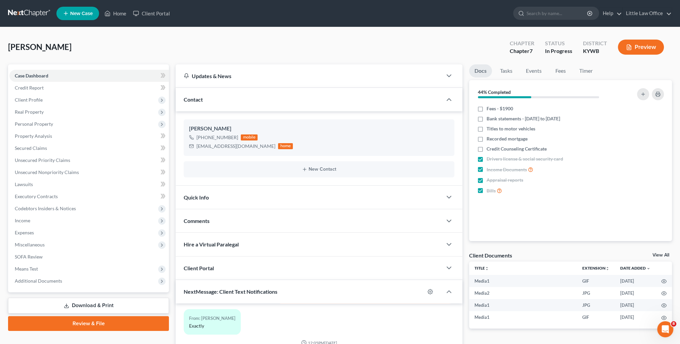
click at [244, 109] on div "Contact" at bounding box center [309, 99] width 266 height 23
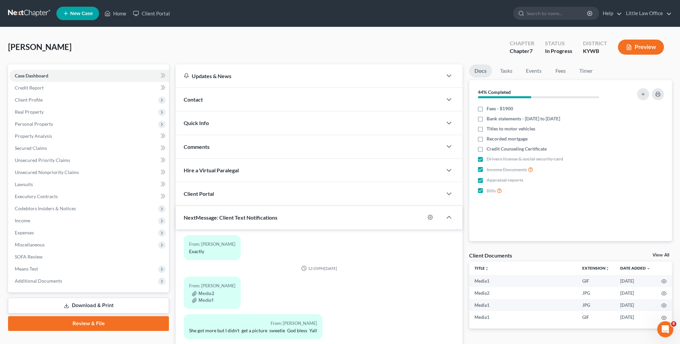
scroll to position [60, 0]
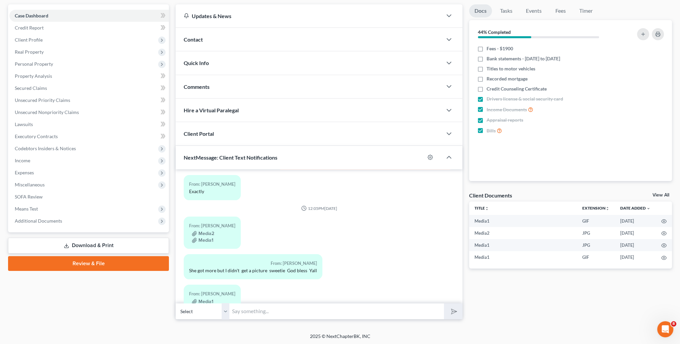
click at [302, 315] on input "text" at bounding box center [336, 311] width 214 height 16
type input "Awww! The smile says it all! Thank you for sharing the pictures! God bless you …"
click at [444, 304] on button "submit" at bounding box center [453, 312] width 18 height 16
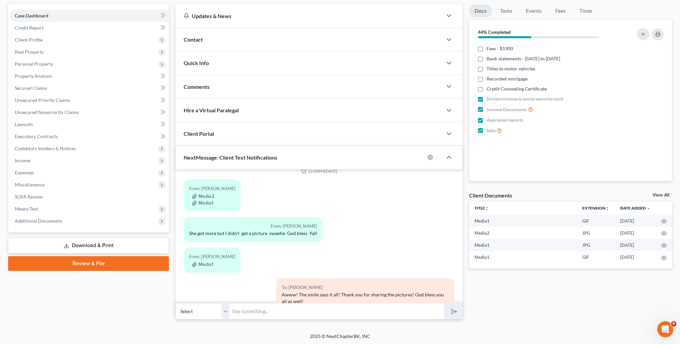
scroll to position [1387, 0]
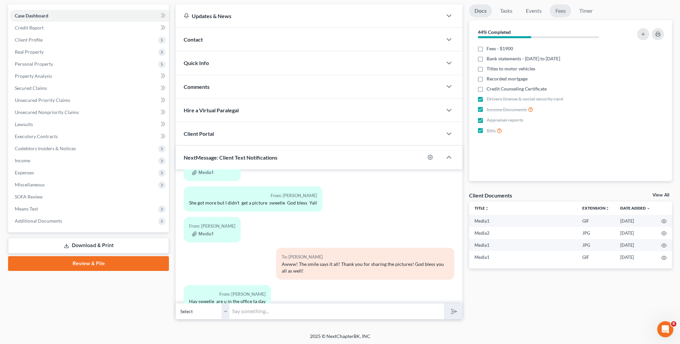
click at [560, 11] on link "Fees" at bounding box center [559, 10] width 21 height 13
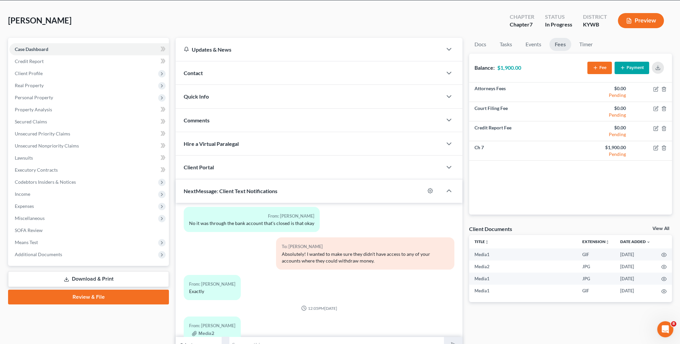
scroll to position [0, 0]
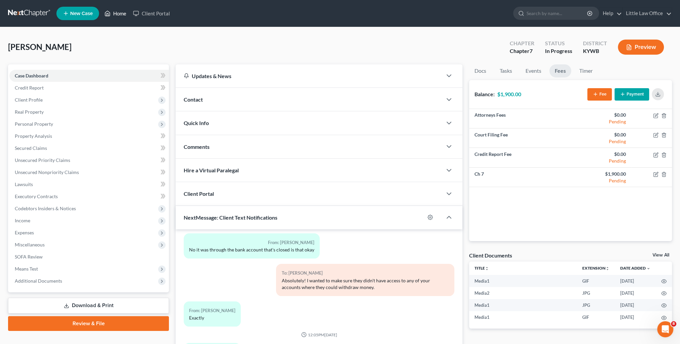
click at [126, 13] on link "Home" at bounding box center [115, 13] width 29 height 12
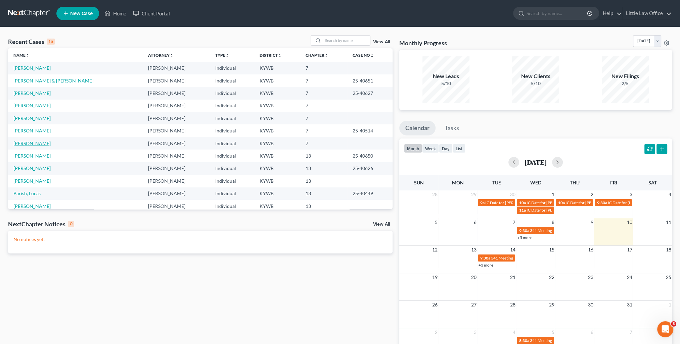
click at [40, 144] on link "[PERSON_NAME]" at bounding box center [31, 144] width 37 height 6
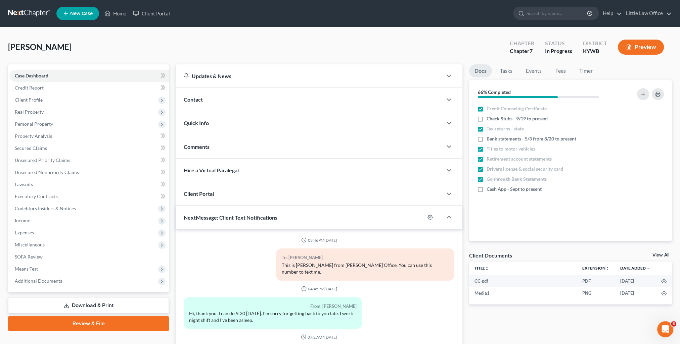
scroll to position [1306, 0]
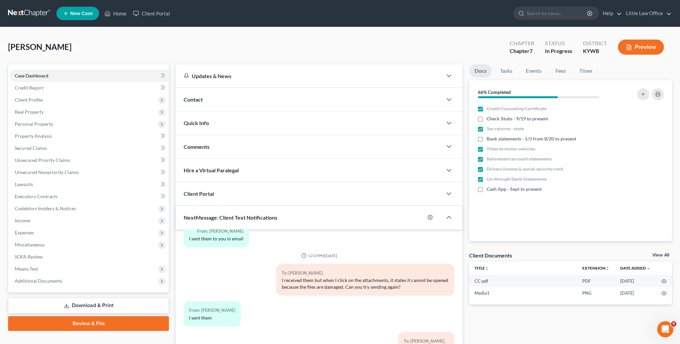
click at [99, 324] on link "Review & File" at bounding box center [88, 323] width 161 height 15
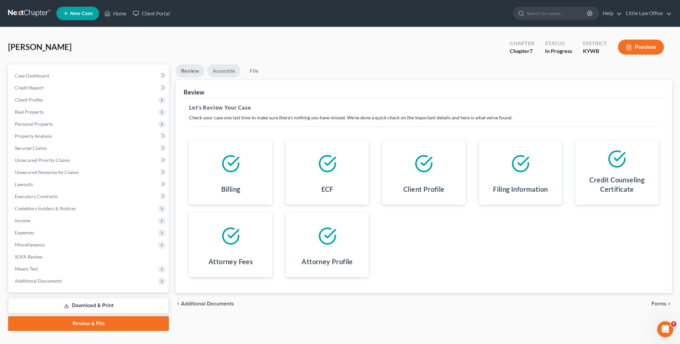
click at [227, 66] on link "Assemble" at bounding box center [223, 70] width 33 height 13
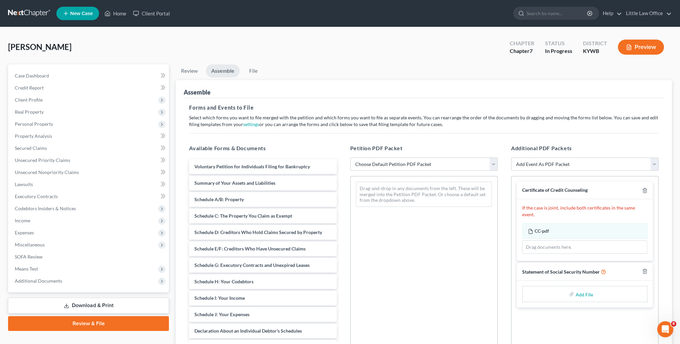
click at [377, 165] on select "Choose Default Petition PDF Packet Emergency Filing (Voluntary Petition and Cre…" at bounding box center [423, 164] width 147 height 13
select select "1"
click at [350, 158] on select "Choose Default Petition PDF Packet Emergency Filing (Voluntary Petition and Cre…" at bounding box center [423, 164] width 147 height 13
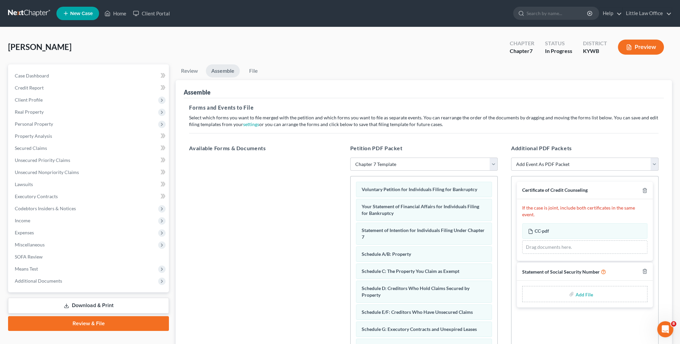
click at [588, 288] on input "file" at bounding box center [583, 294] width 16 height 12
type input "C:\fakepath\SS Statement [DATE].pdf"
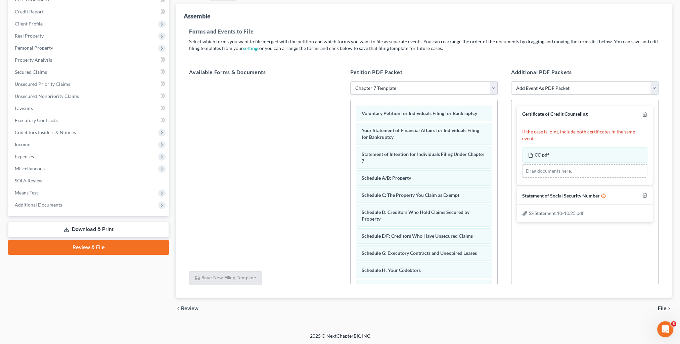
click at [657, 307] on span "File" at bounding box center [661, 308] width 9 height 5
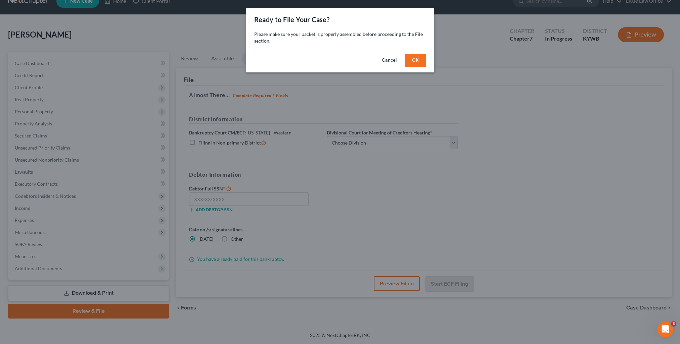
scroll to position [12, 0]
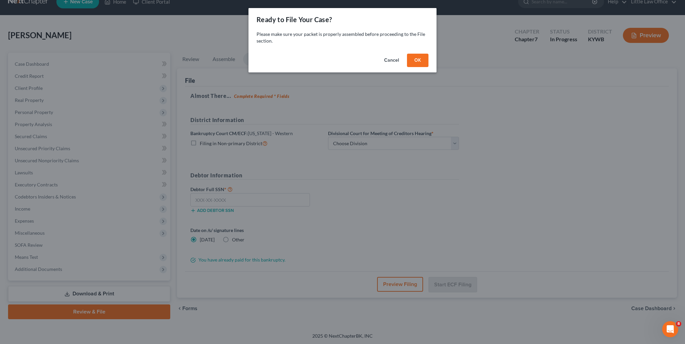
click at [414, 68] on div "Cancel OK" at bounding box center [342, 61] width 188 height 21
click at [416, 66] on button "OK" at bounding box center [417, 60] width 21 height 13
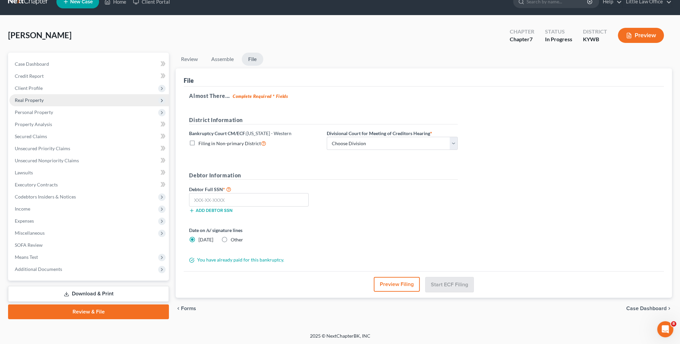
click at [46, 95] on span "Real Property" at bounding box center [88, 100] width 159 height 12
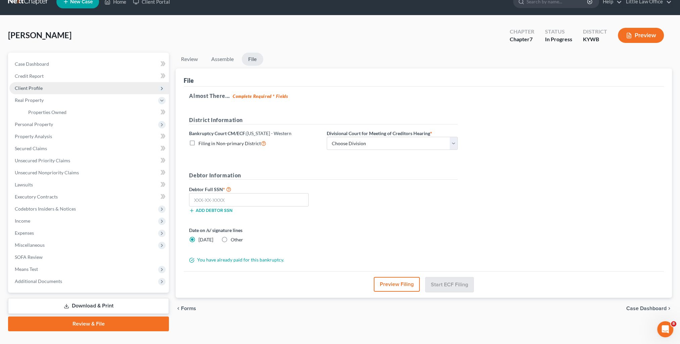
click at [45, 89] on span "Client Profile" at bounding box center [88, 88] width 159 height 12
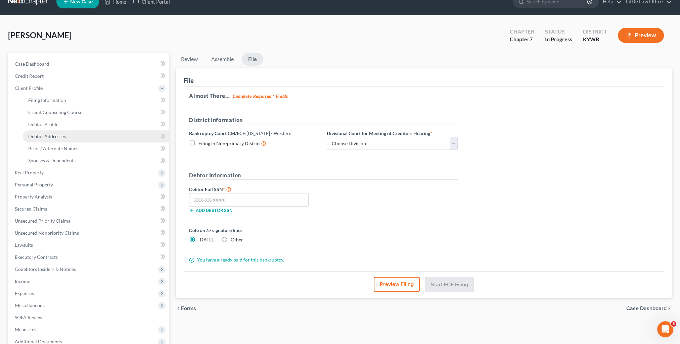
click at [62, 135] on span "Debtor Addresses" at bounding box center [47, 137] width 38 height 6
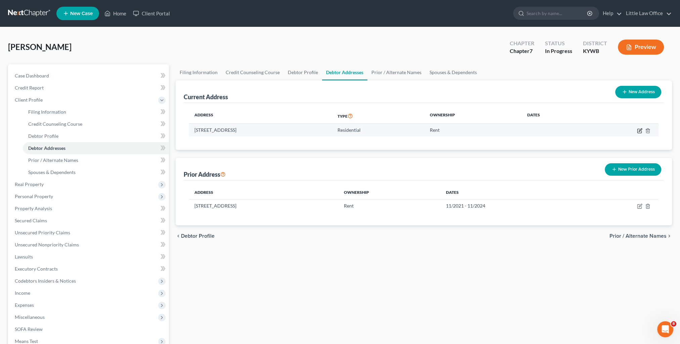
click at [638, 133] on icon "button" at bounding box center [639, 131] width 4 height 4
select select "18"
select select "16"
select select "0"
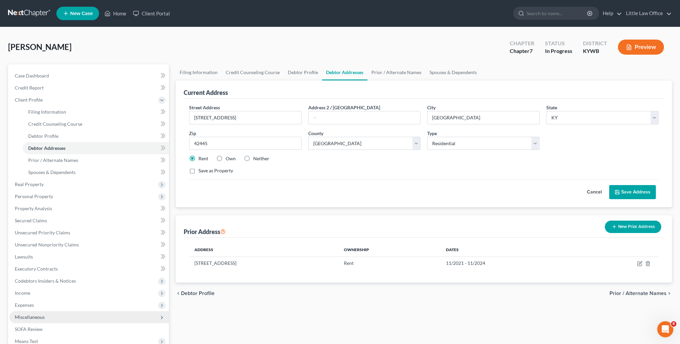
scroll to position [84, 0]
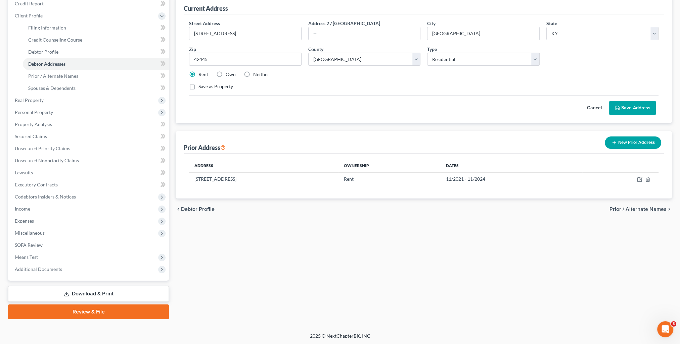
drag, startPoint x: 82, startPoint y: 310, endPoint x: 283, endPoint y: 233, distance: 215.3
click at [82, 310] on link "Review & File" at bounding box center [88, 312] width 161 height 15
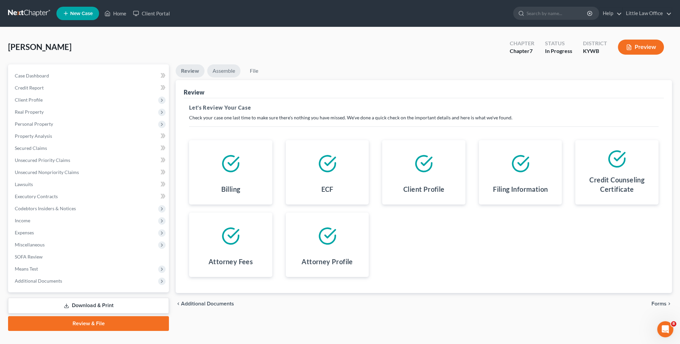
click at [223, 71] on link "Assemble" at bounding box center [223, 70] width 33 height 13
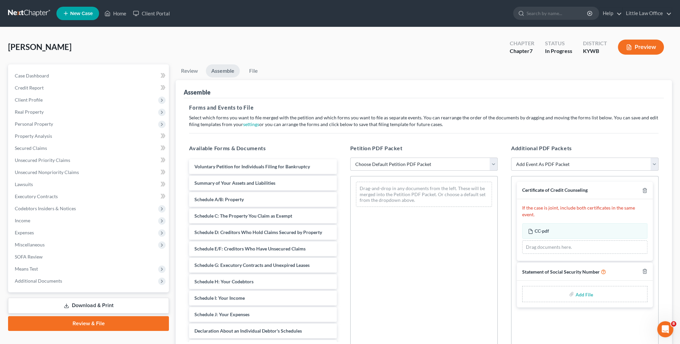
click at [387, 162] on select "Choose Default Petition PDF Packet Emergency Filing (Voluntary Petition and Cre…" at bounding box center [423, 164] width 147 height 13
select select "1"
click at [350, 158] on select "Choose Default Petition PDF Packet Emergency Filing (Voluntary Petition and Cre…" at bounding box center [423, 164] width 147 height 13
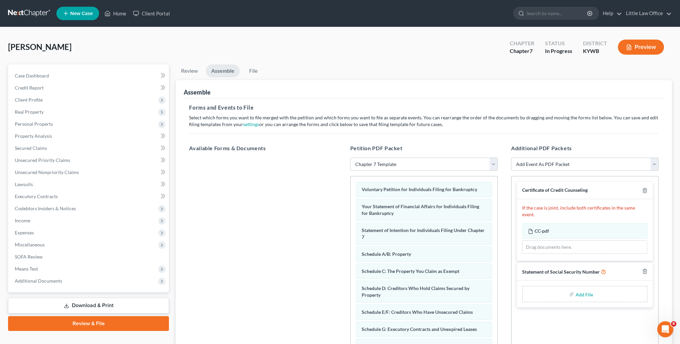
click at [586, 288] on input "file" at bounding box center [583, 294] width 16 height 12
type input "C:\fakepath\SS Statement [DATE].pdf"
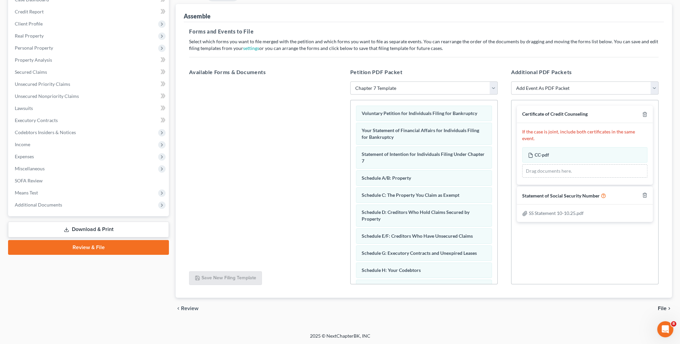
click at [663, 307] on span "File" at bounding box center [661, 308] width 9 height 5
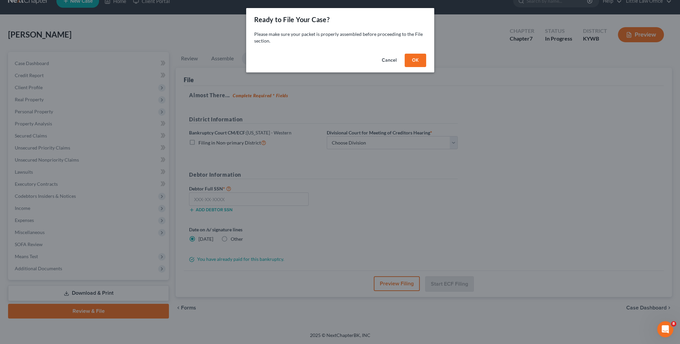
scroll to position [12, 0]
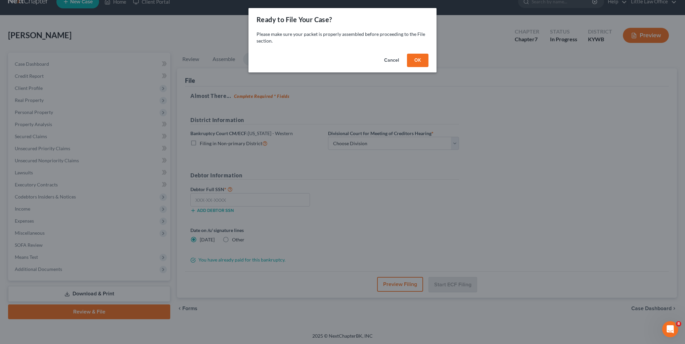
click at [422, 60] on button "OK" at bounding box center [417, 60] width 21 height 13
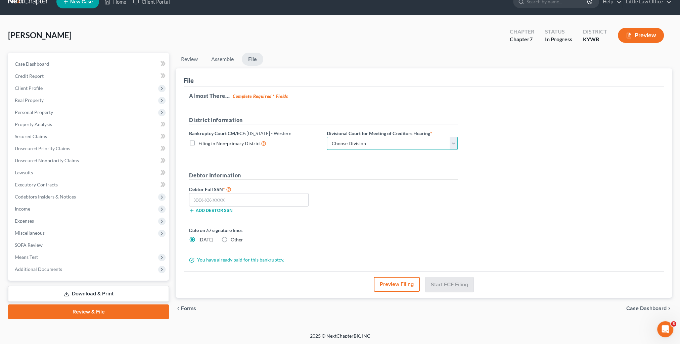
click at [387, 144] on select "Choose Division Bowling Green [GEOGRAPHIC_DATA] [GEOGRAPHIC_DATA] [GEOGRAPHIC_D…" at bounding box center [392, 143] width 131 height 13
select select "3"
click at [327, 137] on select "Choose Division Bowling Green [GEOGRAPHIC_DATA] [GEOGRAPHIC_DATA] [GEOGRAPHIC_D…" at bounding box center [392, 143] width 131 height 13
click at [229, 196] on input "text" at bounding box center [248, 199] width 119 height 13
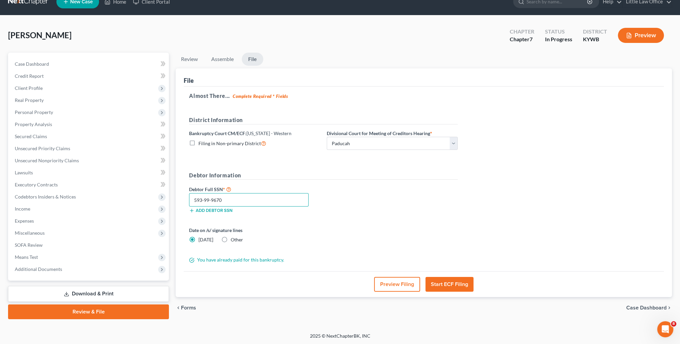
click at [216, 199] on input "593-99-9670" at bounding box center [248, 199] width 119 height 13
type input "593-99-9640"
click at [454, 280] on button "Start ECF Filing" at bounding box center [449, 284] width 48 height 15
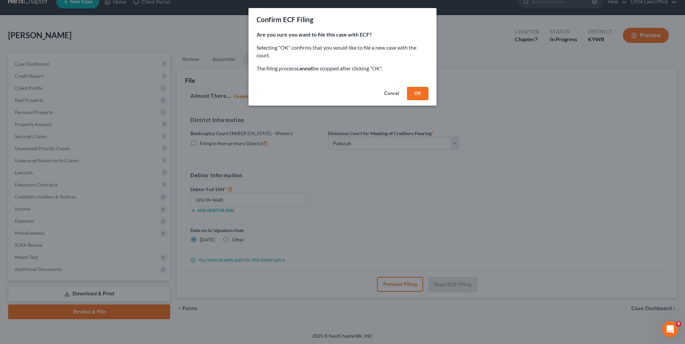
click at [426, 95] on button "OK" at bounding box center [417, 93] width 21 height 13
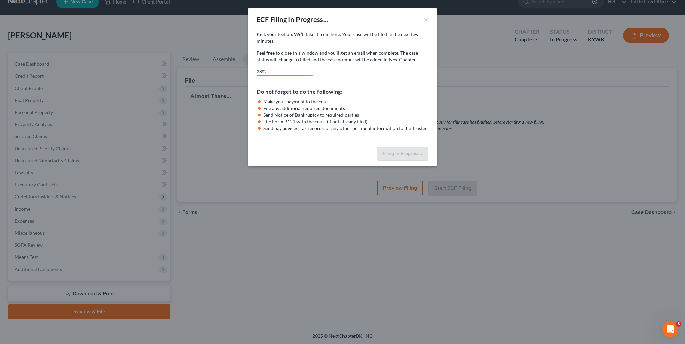
select select "3"
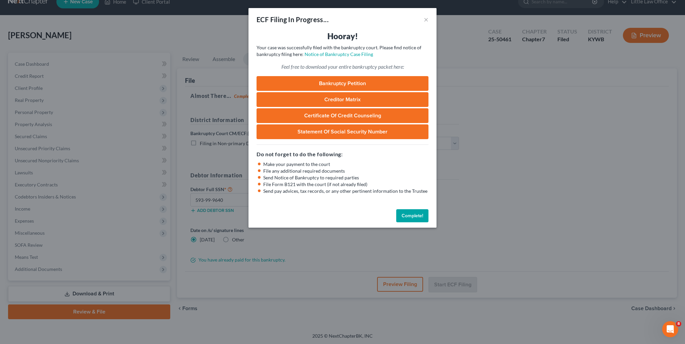
click at [420, 214] on button "Complete!" at bounding box center [412, 215] width 32 height 13
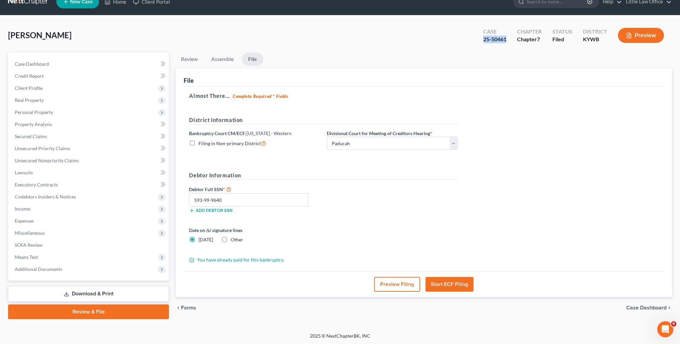
drag, startPoint x: 480, startPoint y: 40, endPoint x: 507, endPoint y: 45, distance: 28.0
click at [507, 45] on div "Case 25-50461" at bounding box center [495, 36] width 34 height 20
copy div "25-50461"
click at [49, 62] on link "Case Dashboard" at bounding box center [88, 64] width 159 height 12
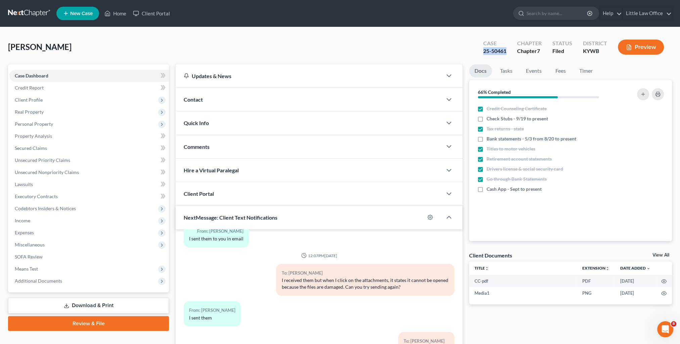
scroll to position [34, 0]
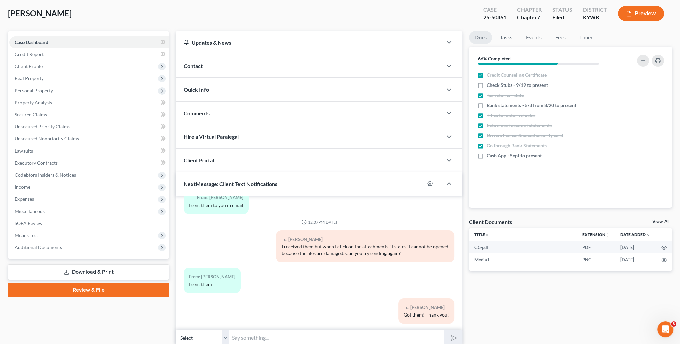
click at [503, 317] on div "Docs Tasks Events Fees Timer 66% Completed Nothing here yet! Credit Counseling …" at bounding box center [569, 188] width 209 height 315
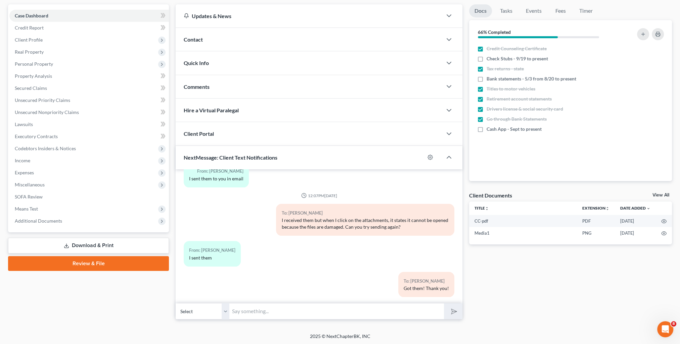
click at [269, 300] on div "03:46PM[DATE] To: [PERSON_NAME] This is [PERSON_NAME] from [PERSON_NAME] Office…" at bounding box center [319, 236] width 287 height 134
click at [267, 306] on input "text" at bounding box center [336, 311] width 214 height 16
paste input "25-50461"
type input "Your case has been filed! Your case # is 25-50461."
click at [444, 304] on button "submit" at bounding box center [453, 312] width 18 height 16
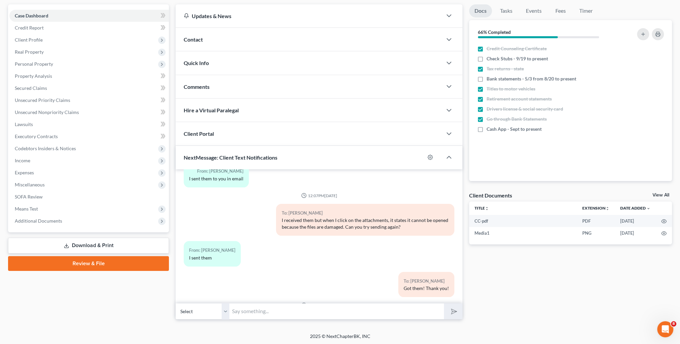
scroll to position [1348, 0]
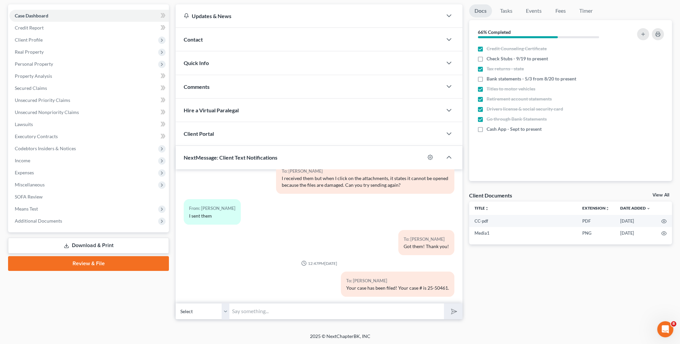
drag, startPoint x: 48, startPoint y: 217, endPoint x: 93, endPoint y: 256, distance: 59.0
click at [48, 217] on span "Additional Documents" at bounding box center [88, 221] width 159 height 12
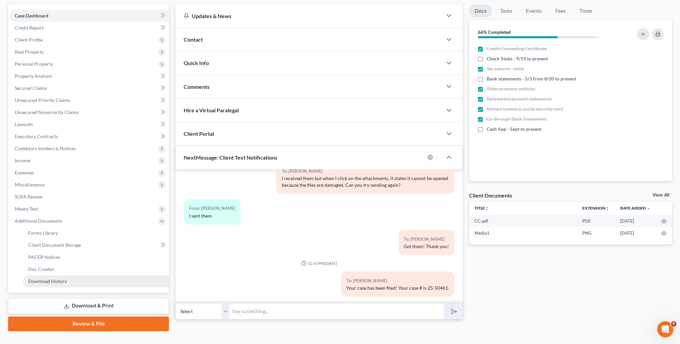
click at [63, 277] on link "Download History" at bounding box center [96, 282] width 146 height 12
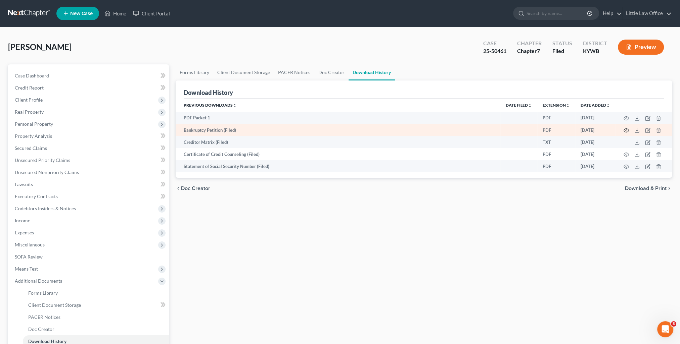
click at [625, 131] on icon "button" at bounding box center [625, 130] width 5 height 5
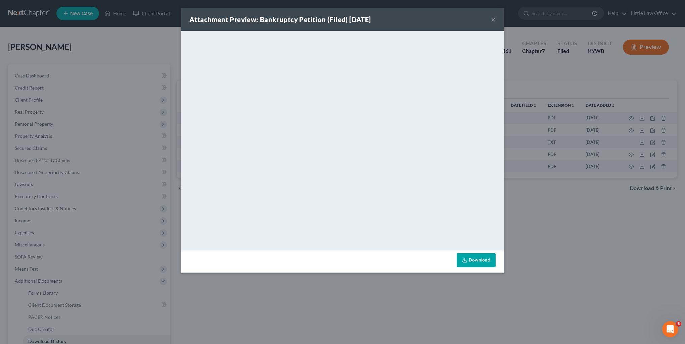
click at [494, 20] on button "×" at bounding box center [493, 19] width 5 height 8
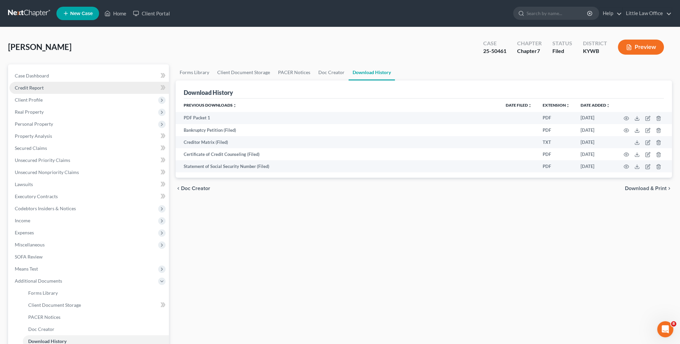
click at [75, 82] on link "Credit Report" at bounding box center [88, 88] width 159 height 12
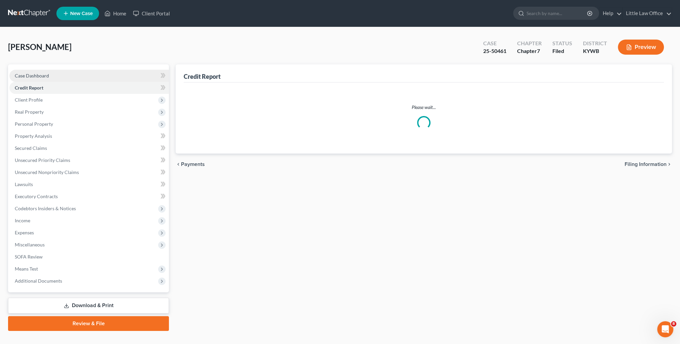
click at [72, 80] on link "Case Dashboard" at bounding box center [88, 76] width 159 height 12
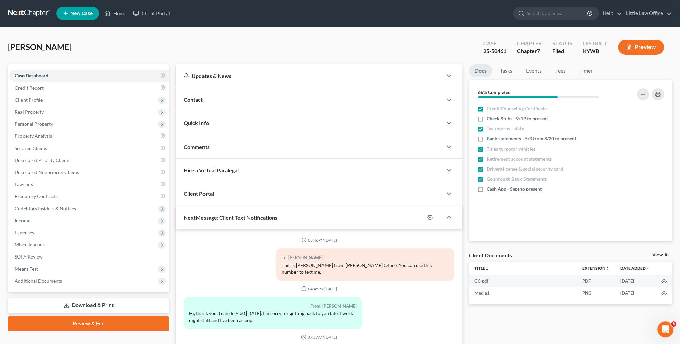
scroll to position [1348, 0]
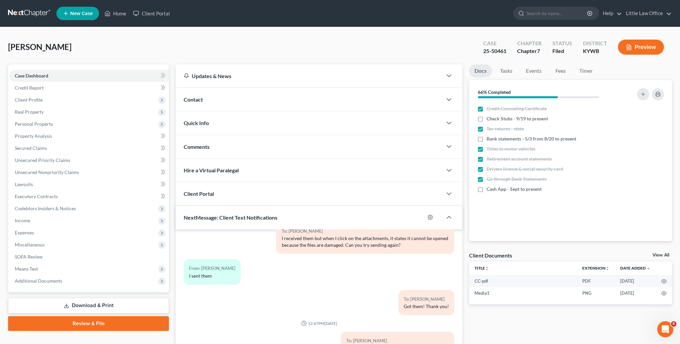
click at [207, 104] on div "Contact" at bounding box center [309, 99] width 266 height 23
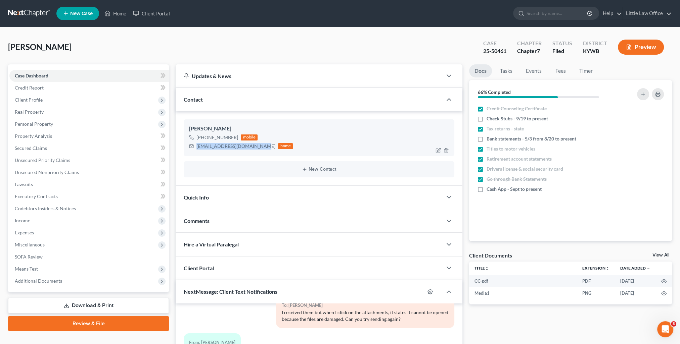
drag, startPoint x: 195, startPoint y: 144, endPoint x: 258, endPoint y: 149, distance: 63.3
click at [258, 149] on div "[EMAIL_ADDRESS][DOMAIN_NAME] home" at bounding box center [241, 146] width 104 height 9
copy div "[EMAIL_ADDRESS][DOMAIN_NAME]"
drag, startPoint x: 207, startPoint y: 223, endPoint x: 220, endPoint y: 229, distance: 14.7
click at [207, 223] on span "Comments" at bounding box center [197, 221] width 26 height 6
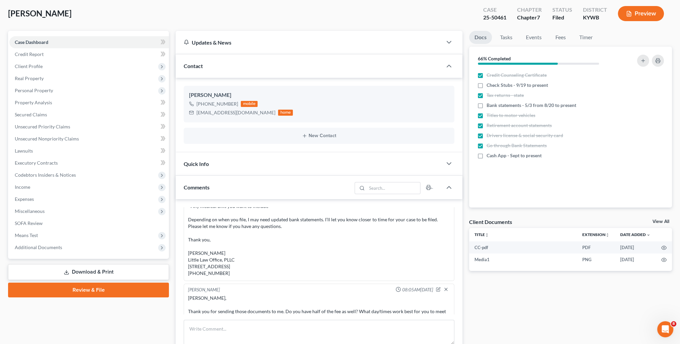
scroll to position [67, 0]
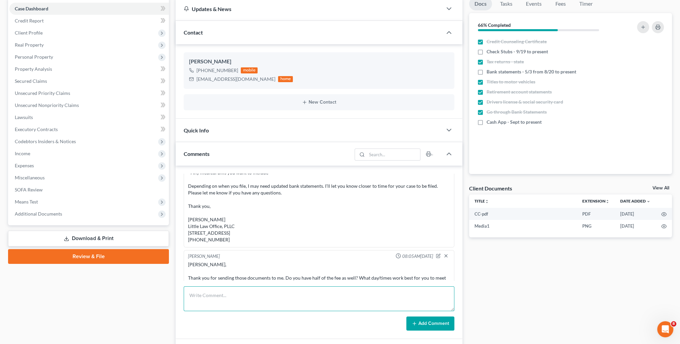
click at [282, 296] on textarea at bounding box center [319, 299] width 270 height 25
paste textarea "[PERSON_NAME], Please see attached copy of your bankruptcy petition that was fi…"
type textarea "[PERSON_NAME], Please see attached copy of your bankruptcy petition that was fi…"
click at [433, 321] on button "Add Comment" at bounding box center [430, 324] width 48 height 14
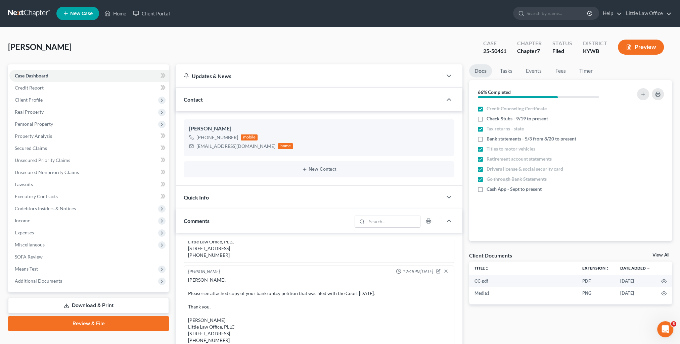
scroll to position [34, 0]
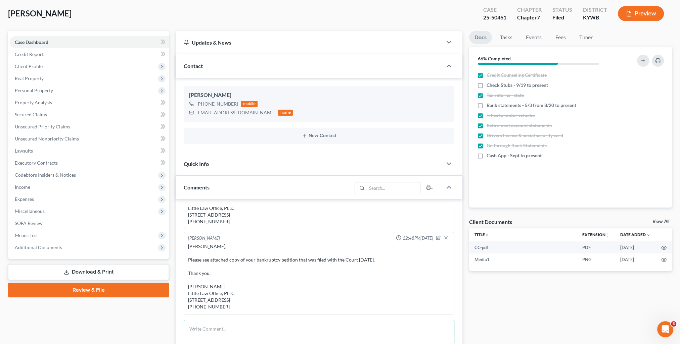
click at [318, 330] on textarea at bounding box center [319, 332] width 270 height 25
paste textarea "Please see attached letter. Thank you, [PERSON_NAME] Little Law Office, PLLC [S…"
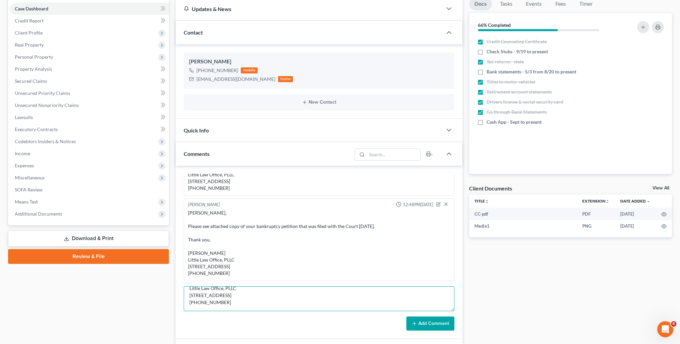
type textarea "email to [PERSON_NAME]: Please see attached letter. Thank you, [PERSON_NAME] Li…"
click at [407, 323] on div "Add Comment" at bounding box center [319, 324] width 270 height 14
click at [412, 324] on icon at bounding box center [413, 323] width 5 height 5
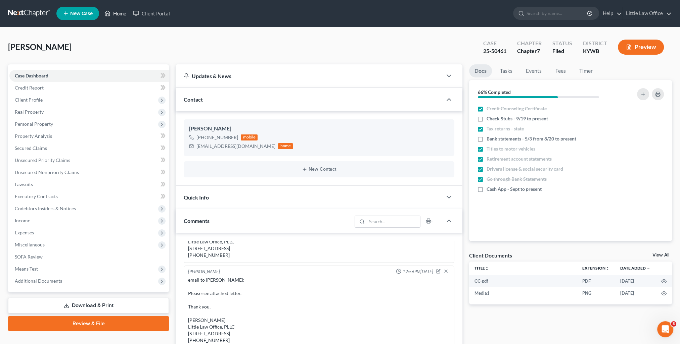
drag, startPoint x: 116, startPoint y: 16, endPoint x: 193, endPoint y: 46, distance: 83.0
click at [116, 16] on link "Home" at bounding box center [115, 13] width 29 height 12
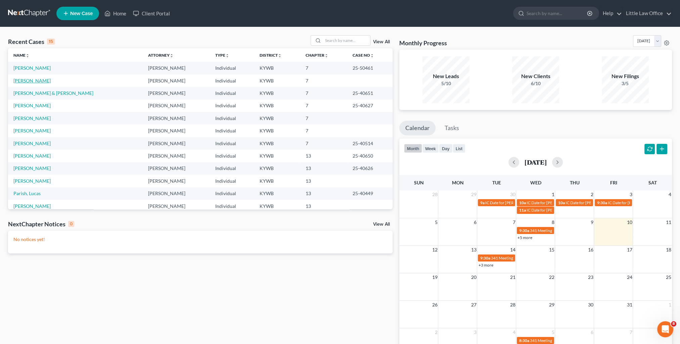
click at [30, 81] on link "[PERSON_NAME]" at bounding box center [31, 81] width 37 height 6
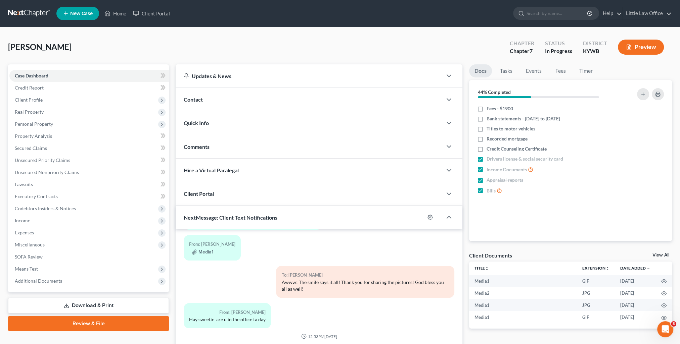
scroll to position [60, 0]
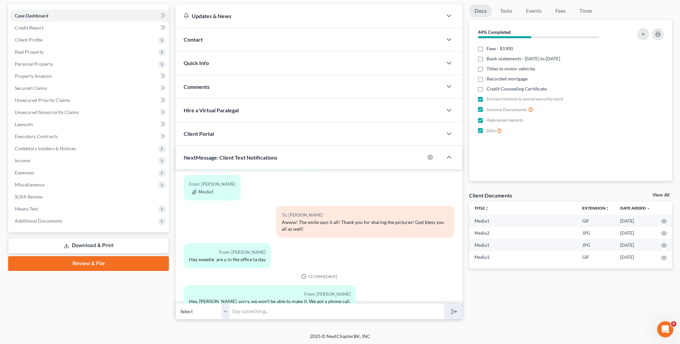
click at [344, 315] on input "text" at bounding box center [336, 311] width 214 height 16
type input "Ok. Hope everything is ok! Have a good weekend!"
click at [444, 304] on button "submit" at bounding box center [453, 312] width 18 height 16
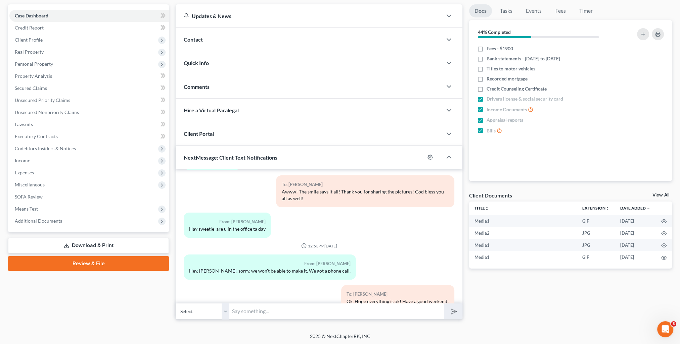
scroll to position [0, 0]
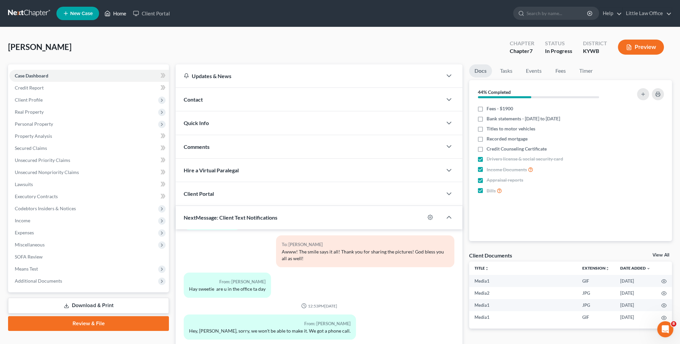
click at [110, 16] on icon at bounding box center [107, 13] width 6 height 8
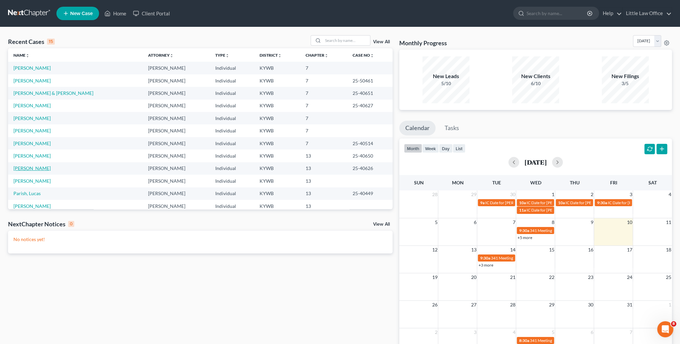
click at [48, 167] on link "[PERSON_NAME]" at bounding box center [31, 168] width 37 height 6
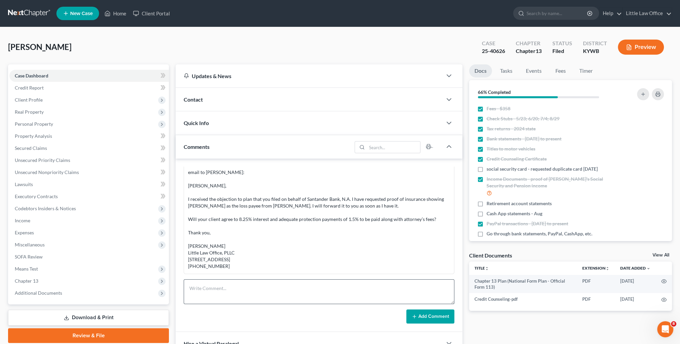
scroll to position [274, 0]
click at [264, 283] on textarea at bounding box center [319, 292] width 270 height 25
paste textarea "Yes. We will agree to 8.75% interest. Thank you, [PERSON_NAME] Little Law Offic…"
type textarea "email to [PERSON_NAME]: Yes. We will agree to 8.75% interest. Thank you, [PERSO…"
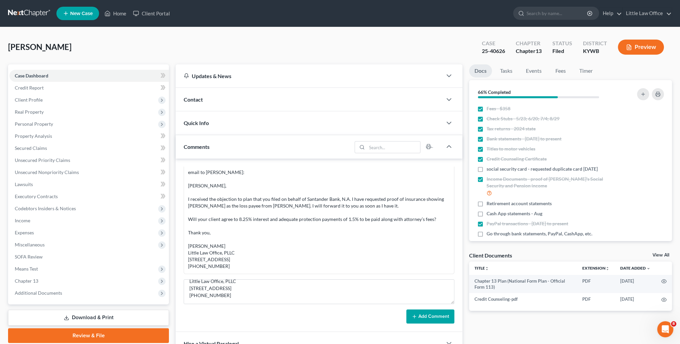
click at [403, 315] on div "Add Comment" at bounding box center [319, 317] width 270 height 14
click at [407, 316] on button "Add Comment" at bounding box center [430, 317] width 48 height 14
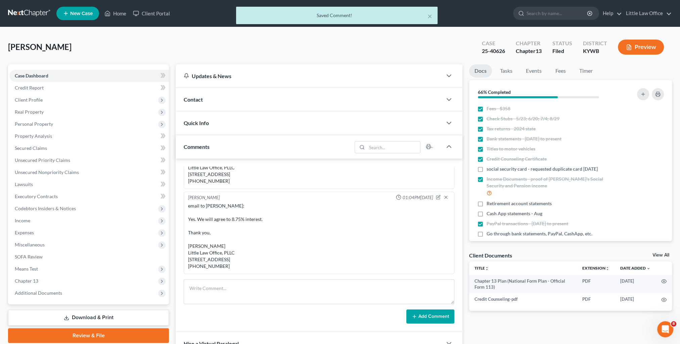
scroll to position [1435, 0]
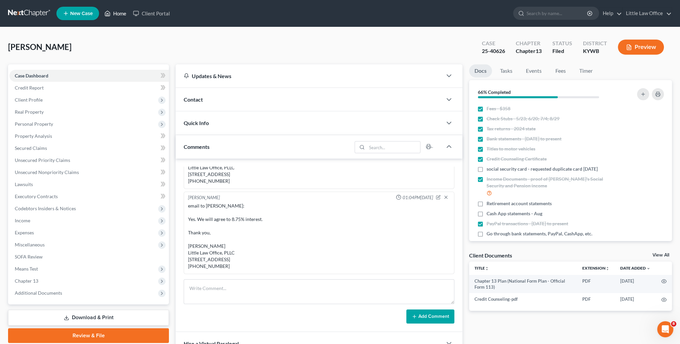
click at [125, 13] on link "Home" at bounding box center [115, 13] width 29 height 12
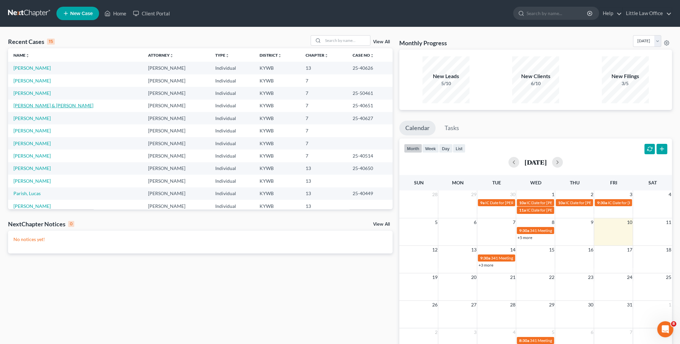
click at [36, 105] on link "[PERSON_NAME] & [PERSON_NAME]" at bounding box center [53, 106] width 80 height 6
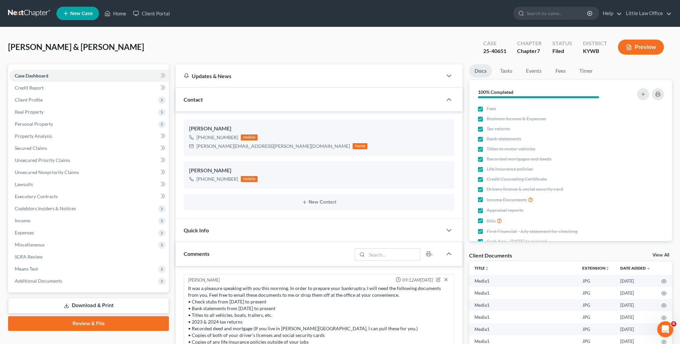
scroll to position [1404, 0]
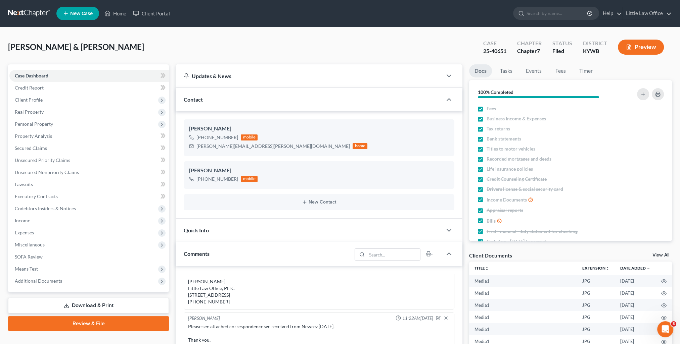
click at [254, 103] on div "Contact" at bounding box center [309, 99] width 266 height 23
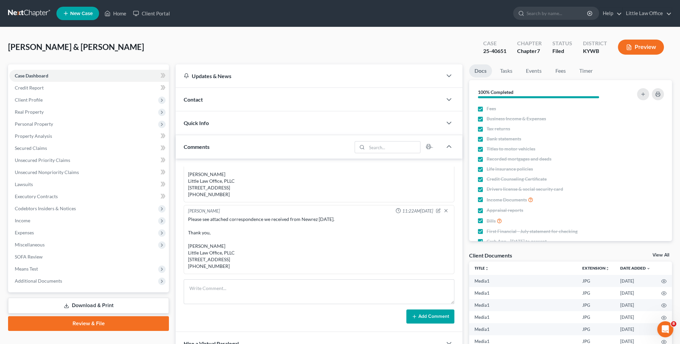
scroll to position [7069, 0]
click at [251, 139] on div "Comments" at bounding box center [264, 146] width 176 height 23
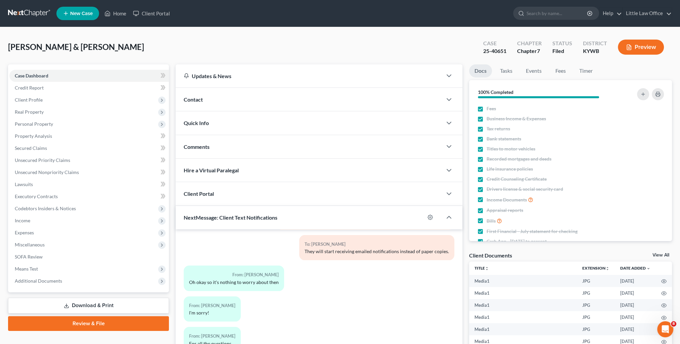
scroll to position [87, 0]
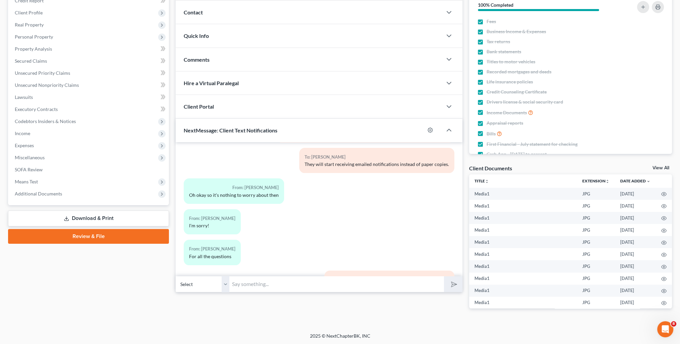
click at [305, 279] on input "text" at bounding box center [336, 284] width 214 height 16
type input "I have a copy of the signed reaffirmation agreement from [GEOGRAPHIC_DATA]. Wou…"
click at [222, 284] on select "Select [PHONE_NUMBER] - [PERSON_NAME] [PHONE_NUMBER] - [PERSON_NAME]" at bounding box center [203, 284] width 54 height 16
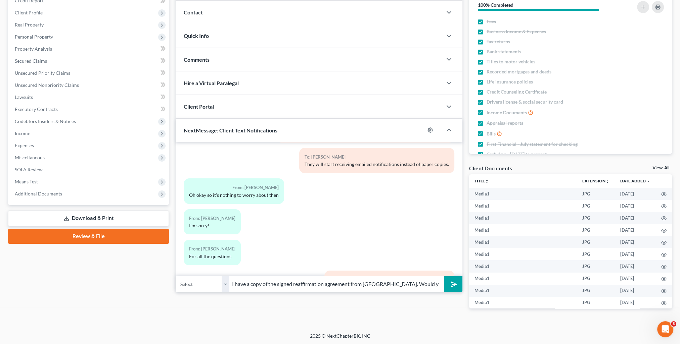
click at [176, 276] on select "Select [PHONE_NUMBER] - [PERSON_NAME] [PHONE_NUMBER] - [PERSON_NAME]" at bounding box center [203, 284] width 54 height 16
click at [452, 278] on button "submit" at bounding box center [453, 285] width 18 height 16
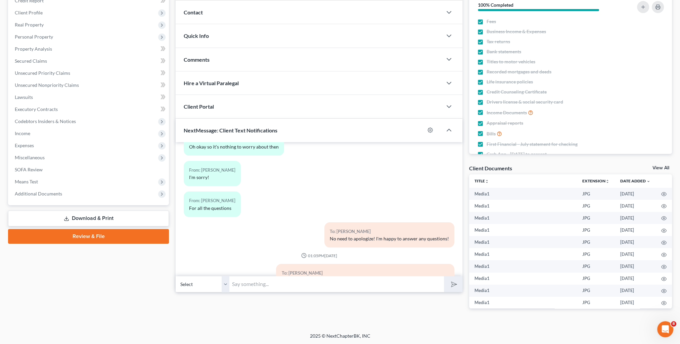
scroll to position [7148, 0]
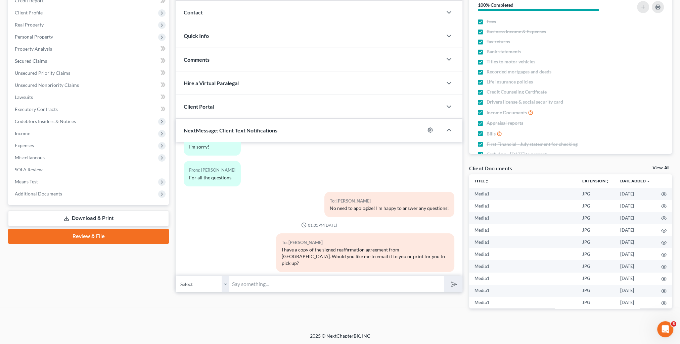
click at [292, 283] on input "text" at bounding box center [336, 284] width 214 height 16
type input "Sounds good! Have a great weekend!"
click at [452, 284] on icon "submit" at bounding box center [452, 284] width 9 height 9
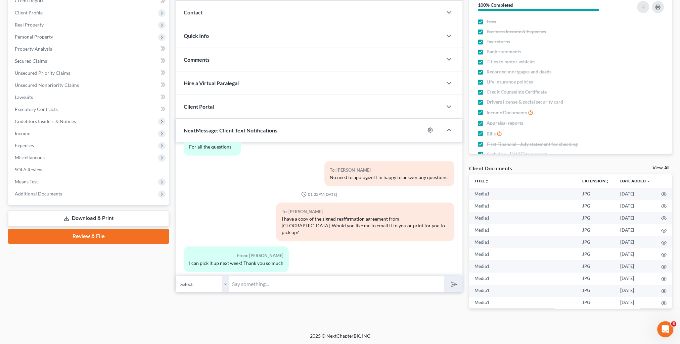
drag, startPoint x: 382, startPoint y: 319, endPoint x: 187, endPoint y: 177, distance: 241.7
click at [382, 319] on div "Updates & News × Western [US_STATE]: Faster Filing Times! Updates have been mad…" at bounding box center [318, 148] width 293 height 342
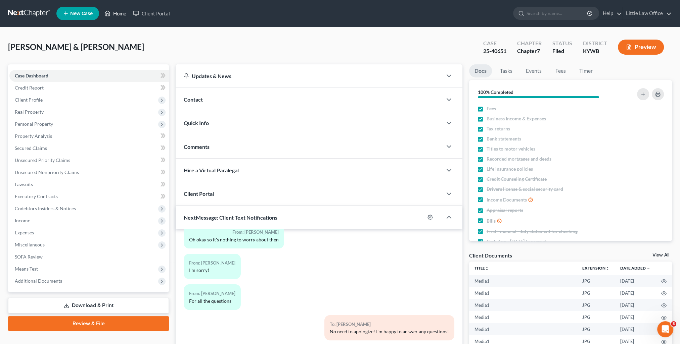
drag, startPoint x: 111, startPoint y: 11, endPoint x: 193, endPoint y: 70, distance: 101.0
click at [111, 11] on link "Home" at bounding box center [115, 13] width 29 height 12
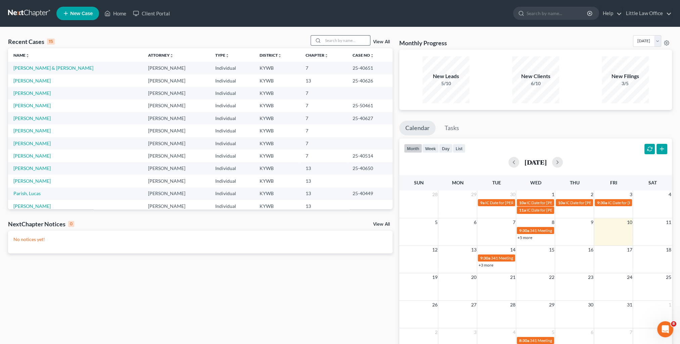
click at [338, 42] on input "search" at bounding box center [346, 41] width 47 height 10
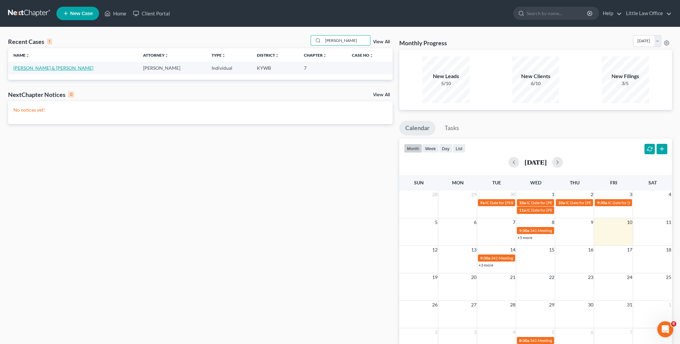
type input "[PERSON_NAME]"
click at [39, 68] on link "[PERSON_NAME] & [PERSON_NAME]" at bounding box center [53, 68] width 80 height 6
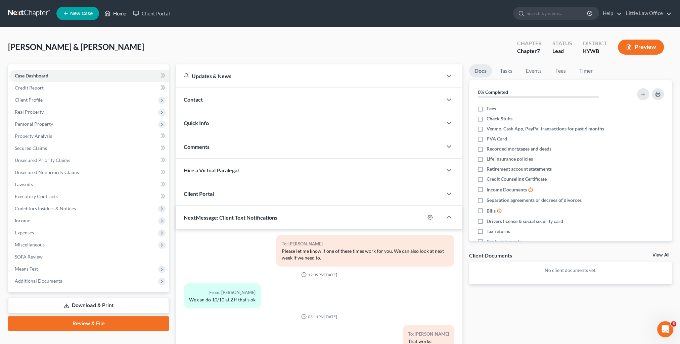
drag, startPoint x: 120, startPoint y: 13, endPoint x: 124, endPoint y: 26, distance: 13.8
click at [120, 13] on link "Home" at bounding box center [115, 13] width 29 height 12
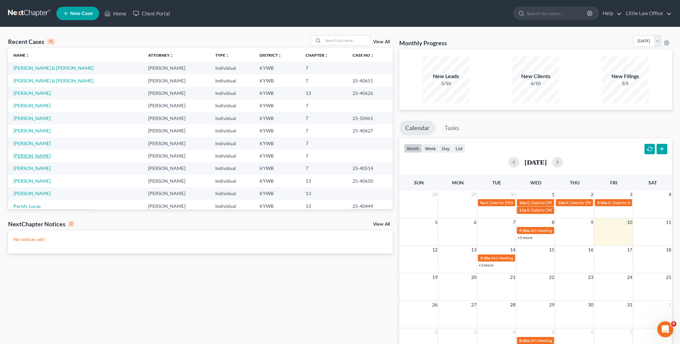
click at [34, 158] on link "[PERSON_NAME]" at bounding box center [31, 156] width 37 height 6
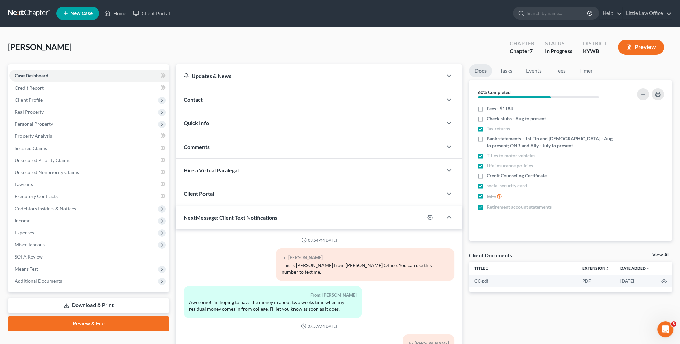
scroll to position [3, 0]
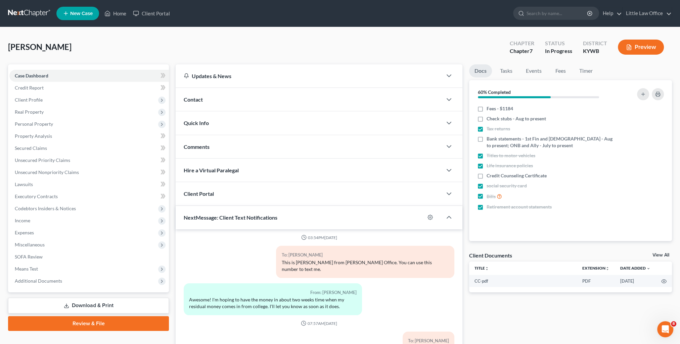
click at [87, 323] on link "Review & File" at bounding box center [88, 323] width 161 height 15
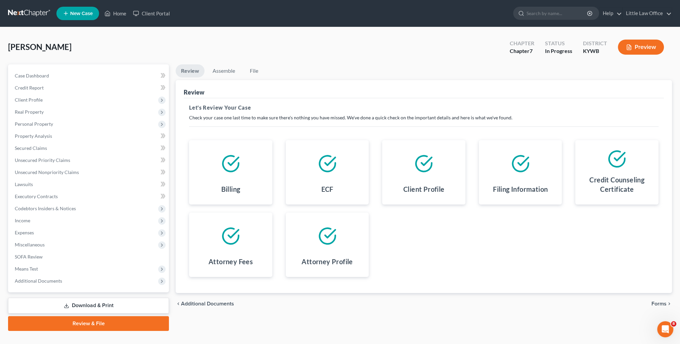
click at [228, 78] on li "Assemble" at bounding box center [223, 72] width 33 height 16
click at [226, 69] on link "Assemble" at bounding box center [223, 70] width 33 height 13
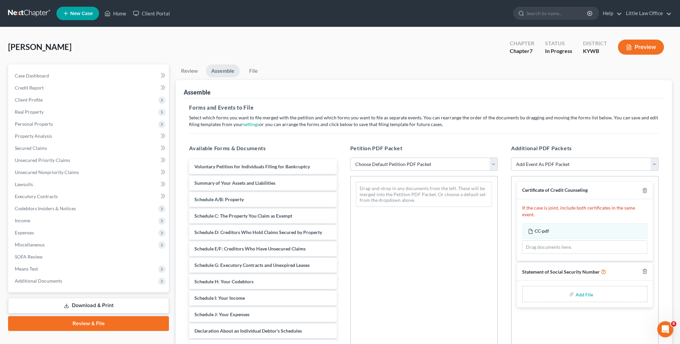
click at [433, 161] on select "Choose Default Petition PDF Packet Emergency Filing (Voluntary Petition and Cre…" at bounding box center [423, 164] width 147 height 13
select select "1"
click at [350, 158] on select "Choose Default Petition PDF Packet Emergency Filing (Voluntary Petition and Cre…" at bounding box center [423, 164] width 147 height 13
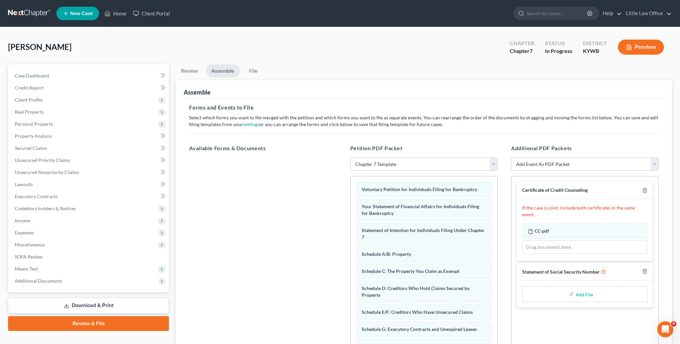
click at [587, 288] on input "file" at bounding box center [583, 294] width 16 height 12
type input "C:\fakepath\SS Statement [DATE].pdf"
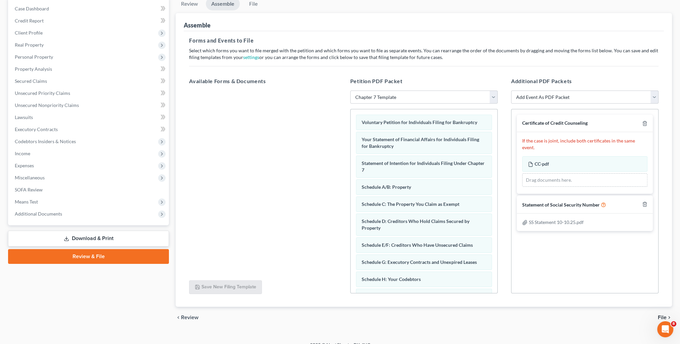
scroll to position [76, 0]
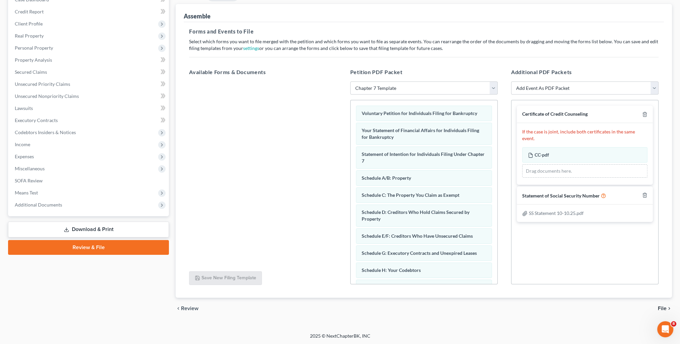
click at [662, 308] on span "File" at bounding box center [661, 308] width 9 height 5
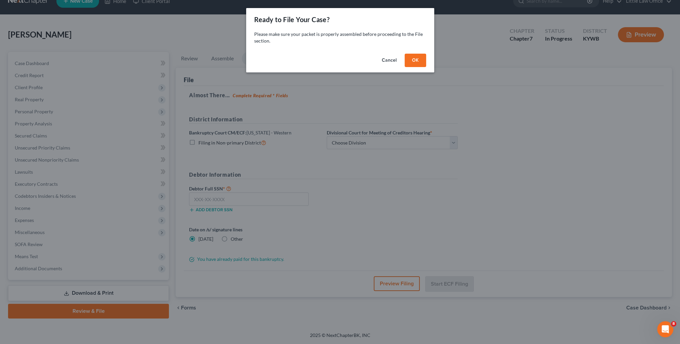
scroll to position [12, 0]
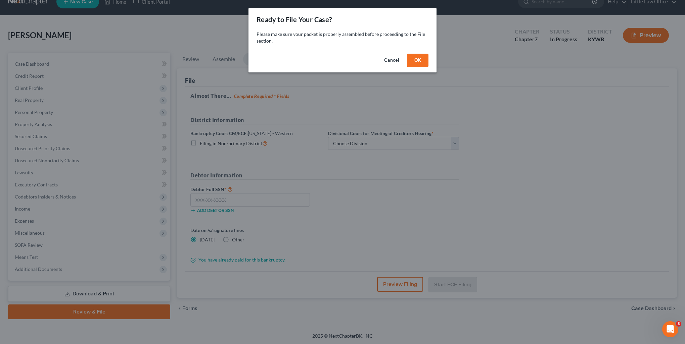
click at [416, 66] on button "OK" at bounding box center [417, 60] width 21 height 13
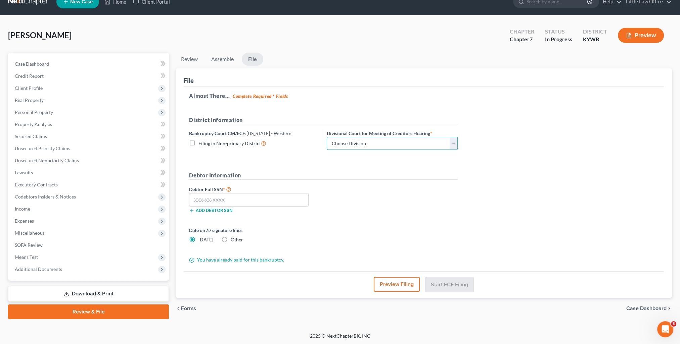
click at [389, 137] on select "Choose Division Bowling Green [GEOGRAPHIC_DATA] [GEOGRAPHIC_DATA] [GEOGRAPHIC_D…" at bounding box center [392, 143] width 131 height 13
select select "2"
click at [327, 137] on select "Choose Division Bowling Green [GEOGRAPHIC_DATA] [GEOGRAPHIC_DATA] [GEOGRAPHIC_D…" at bounding box center [392, 143] width 131 height 13
click at [297, 196] on input "text" at bounding box center [248, 199] width 119 height 13
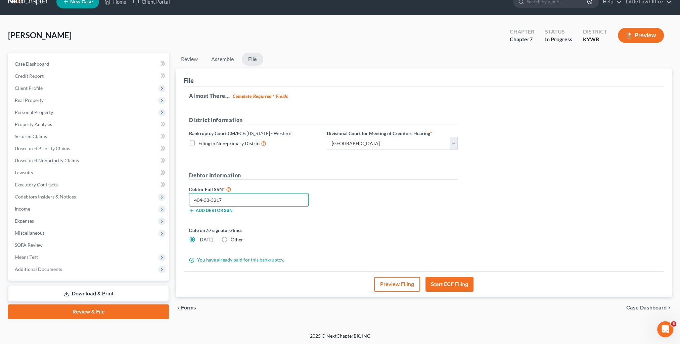
type input "404-33-3217"
click at [453, 284] on button "Start ECF Filing" at bounding box center [449, 284] width 48 height 15
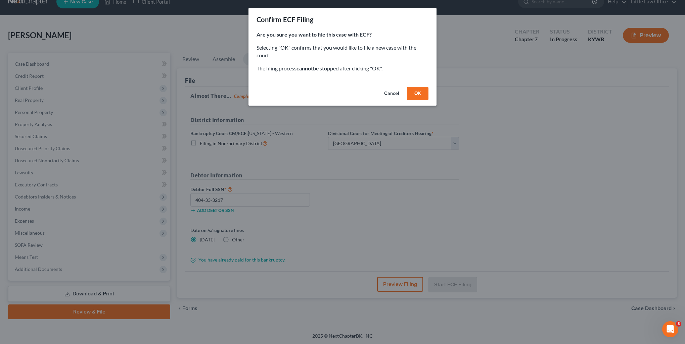
click at [420, 93] on button "OK" at bounding box center [417, 93] width 21 height 13
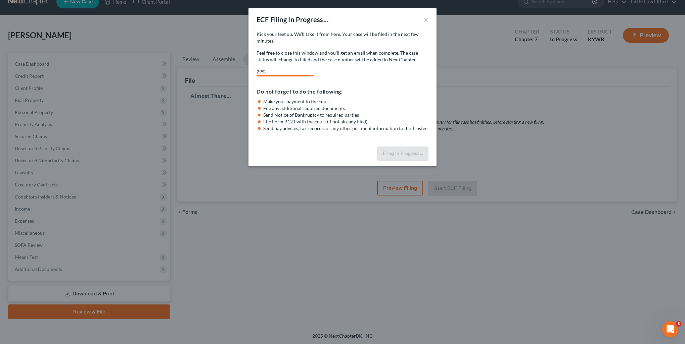
select select "2"
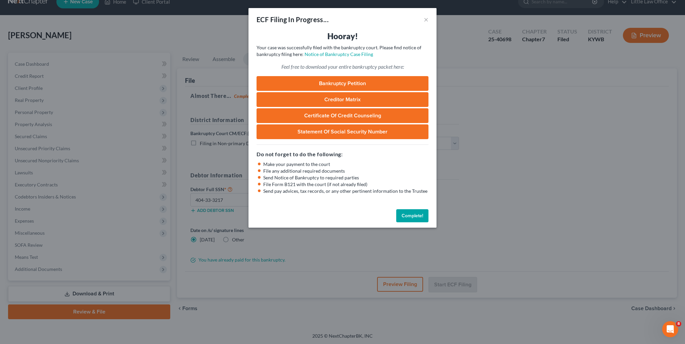
drag, startPoint x: 410, startPoint y: 214, endPoint x: 394, endPoint y: 199, distance: 22.1
click at [410, 214] on button "Complete!" at bounding box center [412, 215] width 32 height 13
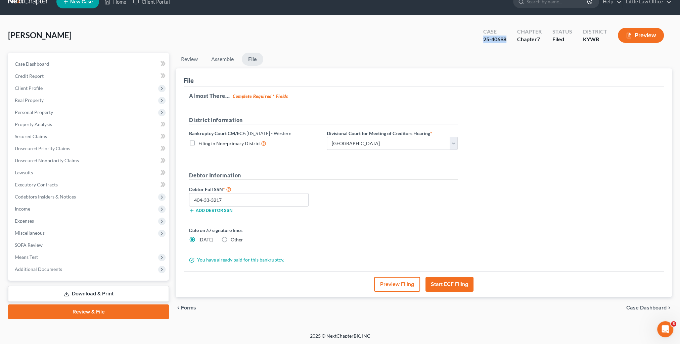
drag, startPoint x: 480, startPoint y: 39, endPoint x: 506, endPoint y: 43, distance: 26.5
click at [506, 43] on div "Case 25-40698" at bounding box center [495, 36] width 34 height 20
copy div "25-40698"
drag, startPoint x: 50, startPoint y: 63, endPoint x: 65, endPoint y: 52, distance: 19.2
click at [50, 63] on link "Case Dashboard" at bounding box center [88, 64] width 159 height 12
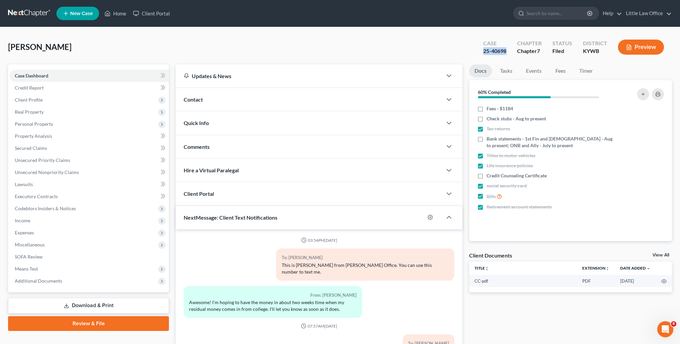
scroll to position [60, 0]
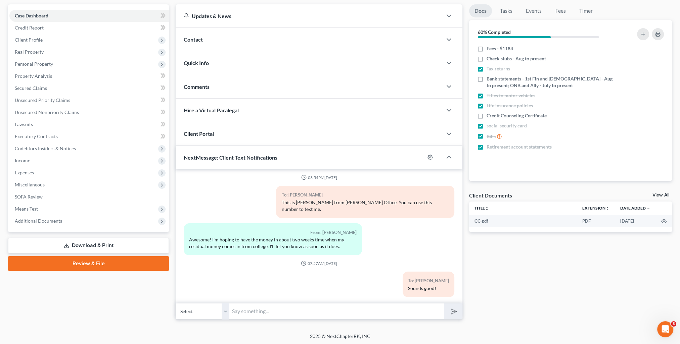
click at [296, 298] on div "03:54PM[DATE] To: [PERSON_NAME] This is [PERSON_NAME] from [PERSON_NAME] Office…" at bounding box center [319, 236] width 287 height 134
click at [295, 314] on input "text" at bounding box center [336, 311] width 214 height 16
paste input "25-40698"
type input "Your case has been filed! Your case # is 25-40698."
click at [447, 309] on button "submit" at bounding box center [453, 312] width 18 height 16
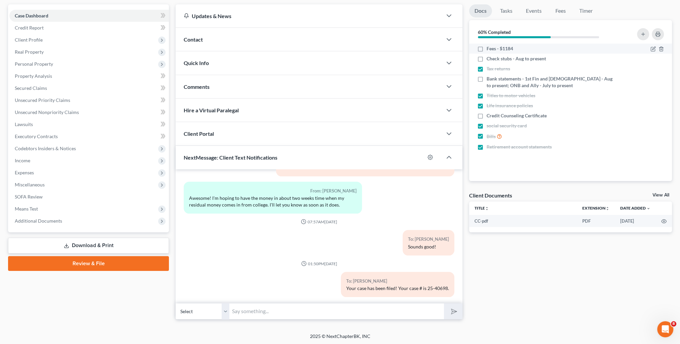
scroll to position [0, 0]
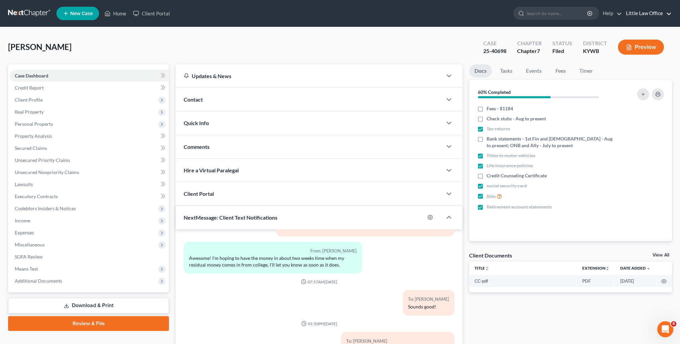
click at [669, 17] on link "Little Law Office" at bounding box center [646, 13] width 49 height 12
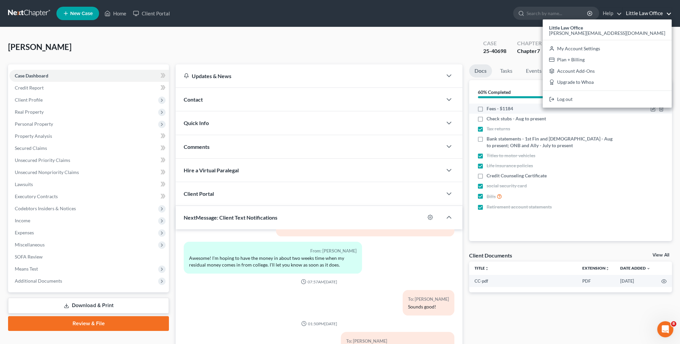
click at [505, 108] on span "Fees - $1184" at bounding box center [499, 108] width 27 height 7
click at [493, 108] on input "Fees - $1184" at bounding box center [491, 107] width 4 height 4
checkbox input "true"
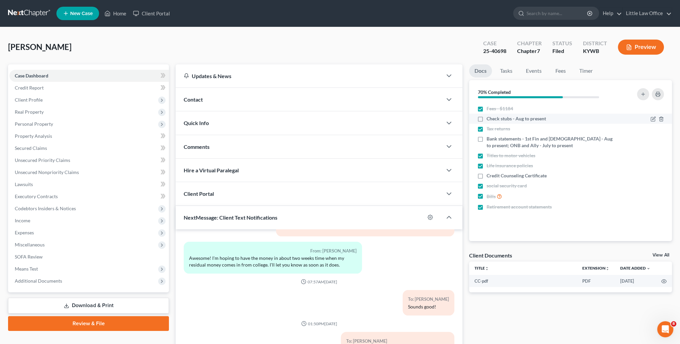
click at [508, 118] on span "Check stubs - Aug to present" at bounding box center [515, 118] width 59 height 7
click at [493, 118] on input "Check stubs - Aug to present" at bounding box center [491, 117] width 4 height 4
checkbox input "true"
click at [506, 144] on span "Bank statements - 1st Fin and [DEMOGRAPHIC_DATA] - Aug to present; ONB and Ally…" at bounding box center [550, 142] width 129 height 13
click at [493, 140] on input "Bank statements - 1st Fin and [DEMOGRAPHIC_DATA] - Aug to present; ONB and Ally…" at bounding box center [491, 138] width 4 height 4
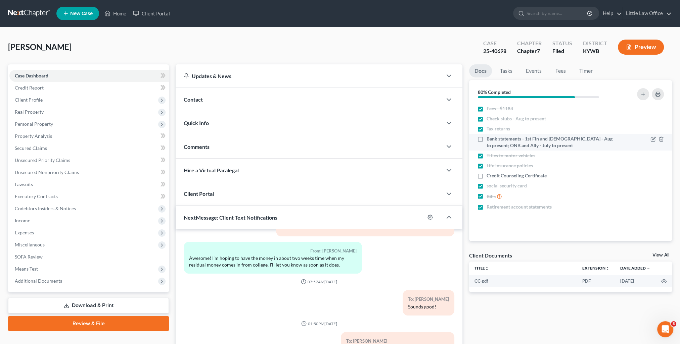
checkbox input "true"
click at [503, 172] on span "Credit Counseling Certificate" at bounding box center [516, 175] width 60 height 7
click at [486, 178] on label "Credit Counseling Certificate" at bounding box center [516, 175] width 60 height 7
click at [489, 177] on input "Credit Counseling Certificate" at bounding box center [491, 174] width 4 height 4
checkbox input "true"
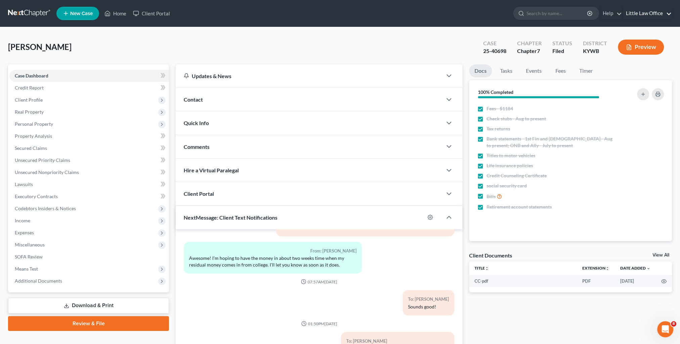
click at [649, 13] on link "Little Law Office" at bounding box center [646, 13] width 49 height 12
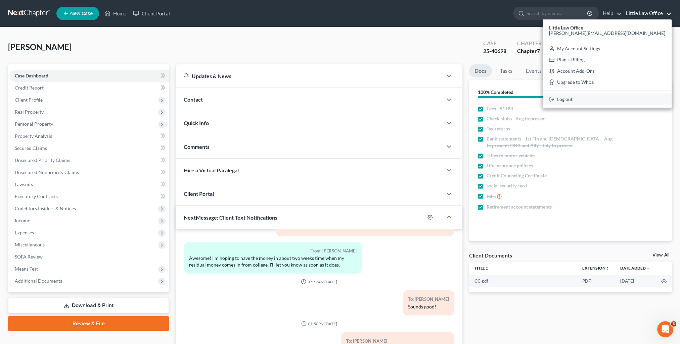
click at [641, 99] on link "Log out" at bounding box center [606, 99] width 129 height 11
